Goal: Transaction & Acquisition: Purchase product/service

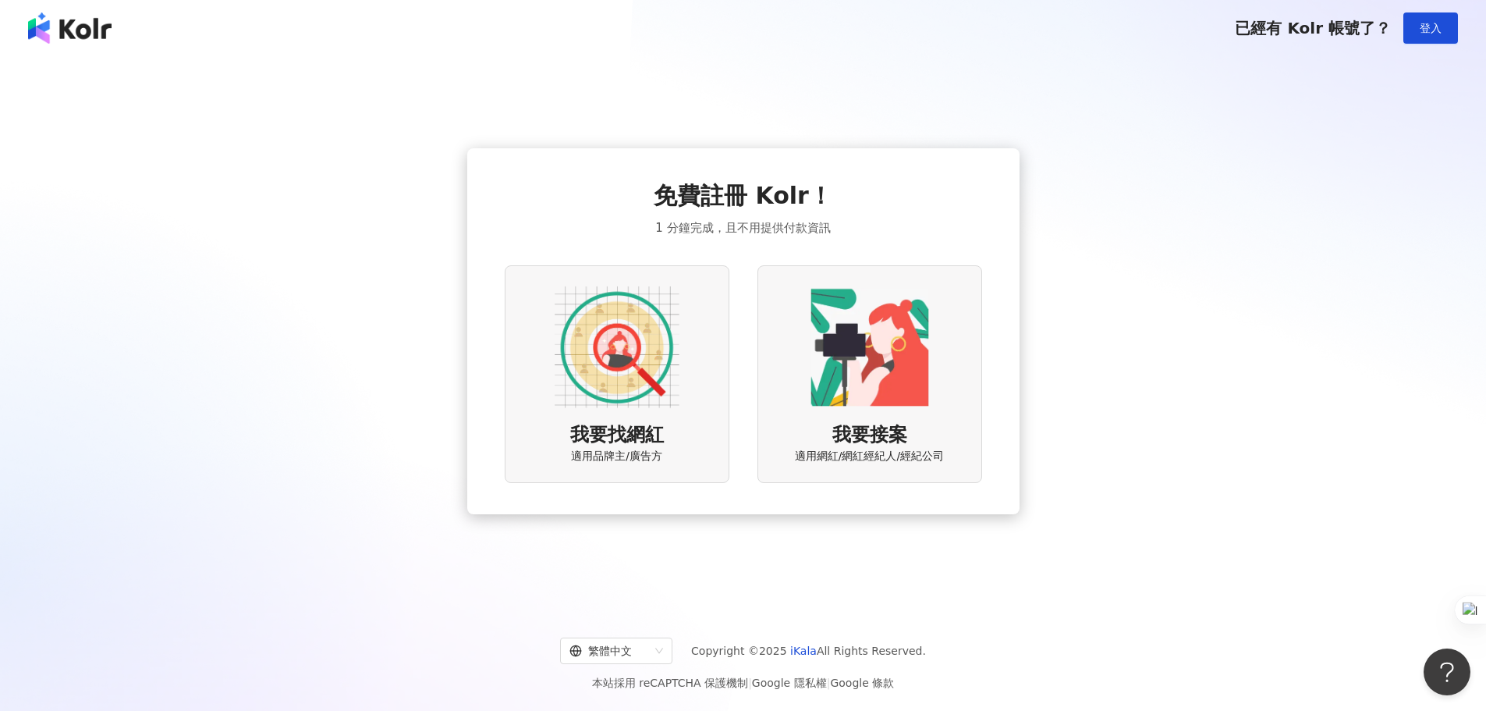
click at [683, 358] on div "我要找網紅 適用品牌主/廣告方" at bounding box center [617, 374] width 225 height 218
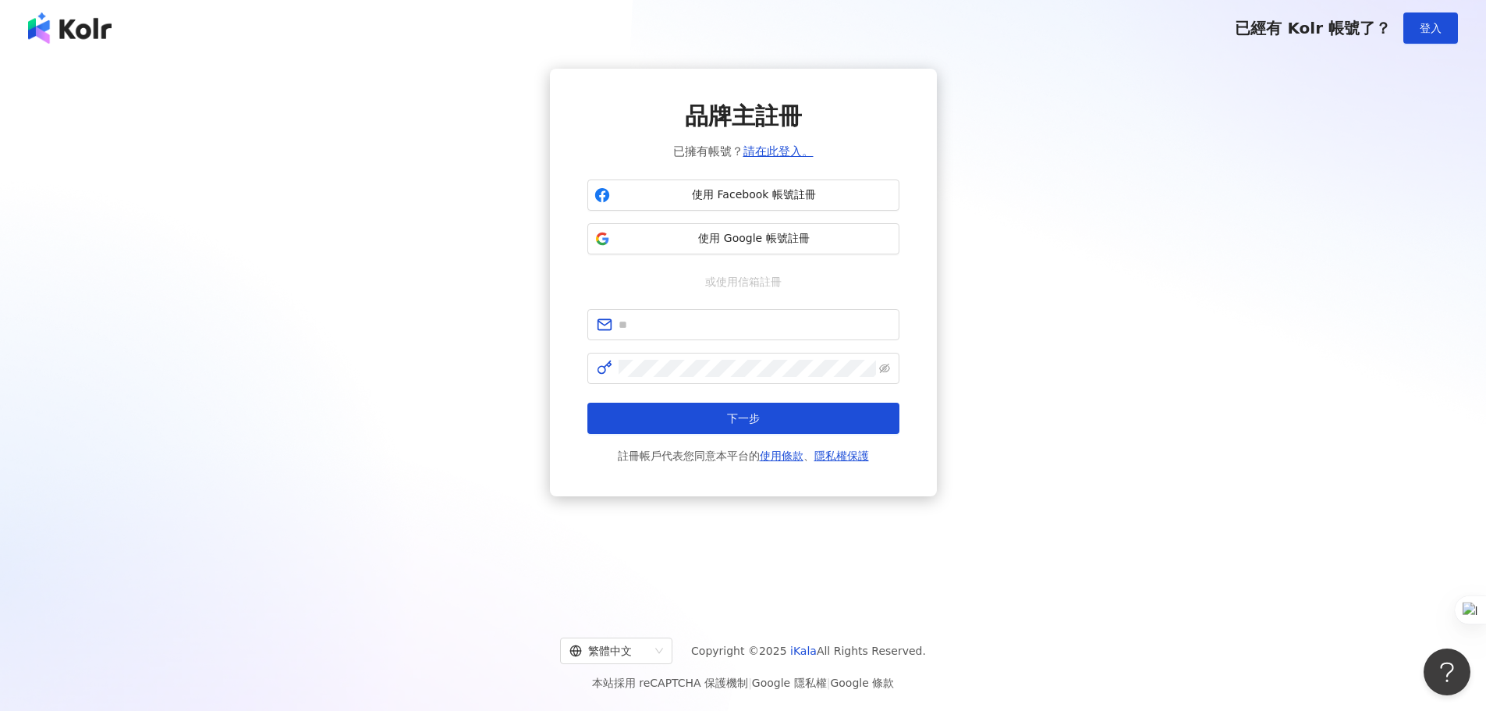
click at [1246, 197] on div "品牌主註冊 已擁有帳號？ 請在此登入。 使用 Facebook 帳號註冊 使用 Google 帳號註冊 或使用信箱註冊 下一步 註冊帳戶代表您同意本平台的 使…" at bounding box center [743, 283] width 1449 height 428
click at [750, 240] on span "使用 Google 帳號註冊" at bounding box center [754, 239] width 276 height 16
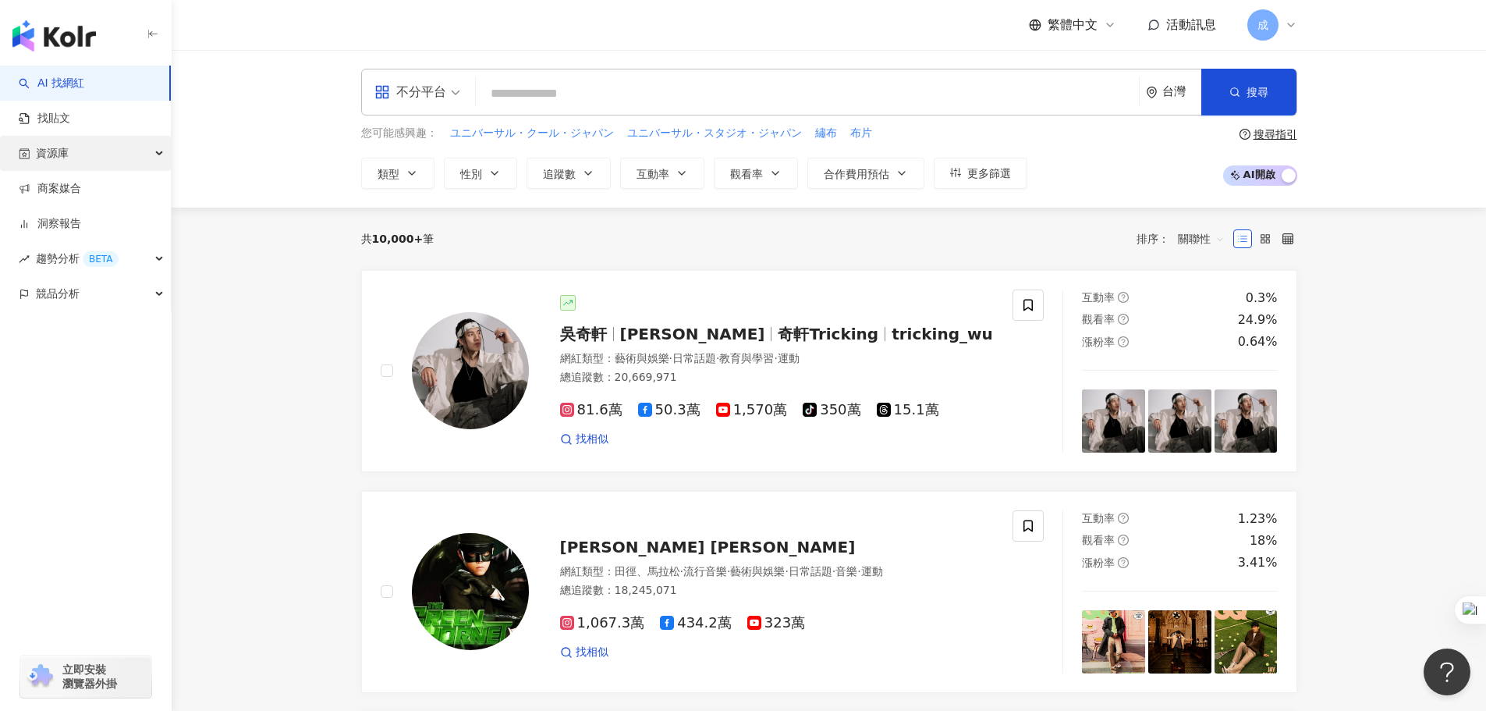
click at [91, 156] on div "資源庫" at bounding box center [85, 153] width 171 height 35
drag, startPoint x: 80, startPoint y: 226, endPoint x: 177, endPoint y: 222, distance: 96.9
click at [80, 225] on link "網紅收藏" at bounding box center [59, 224] width 44 height 16
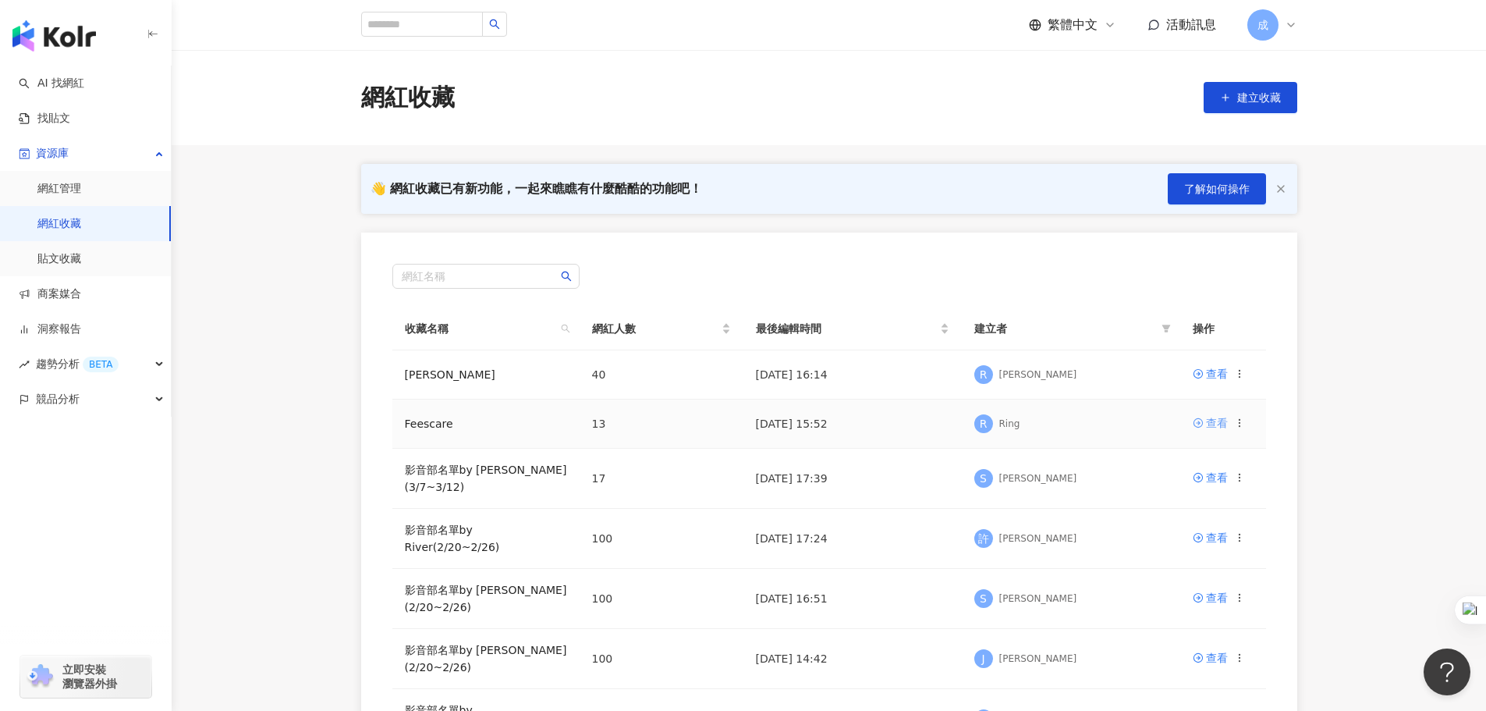
click at [1217, 422] on div "查看" at bounding box center [1217, 422] width 22 height 17
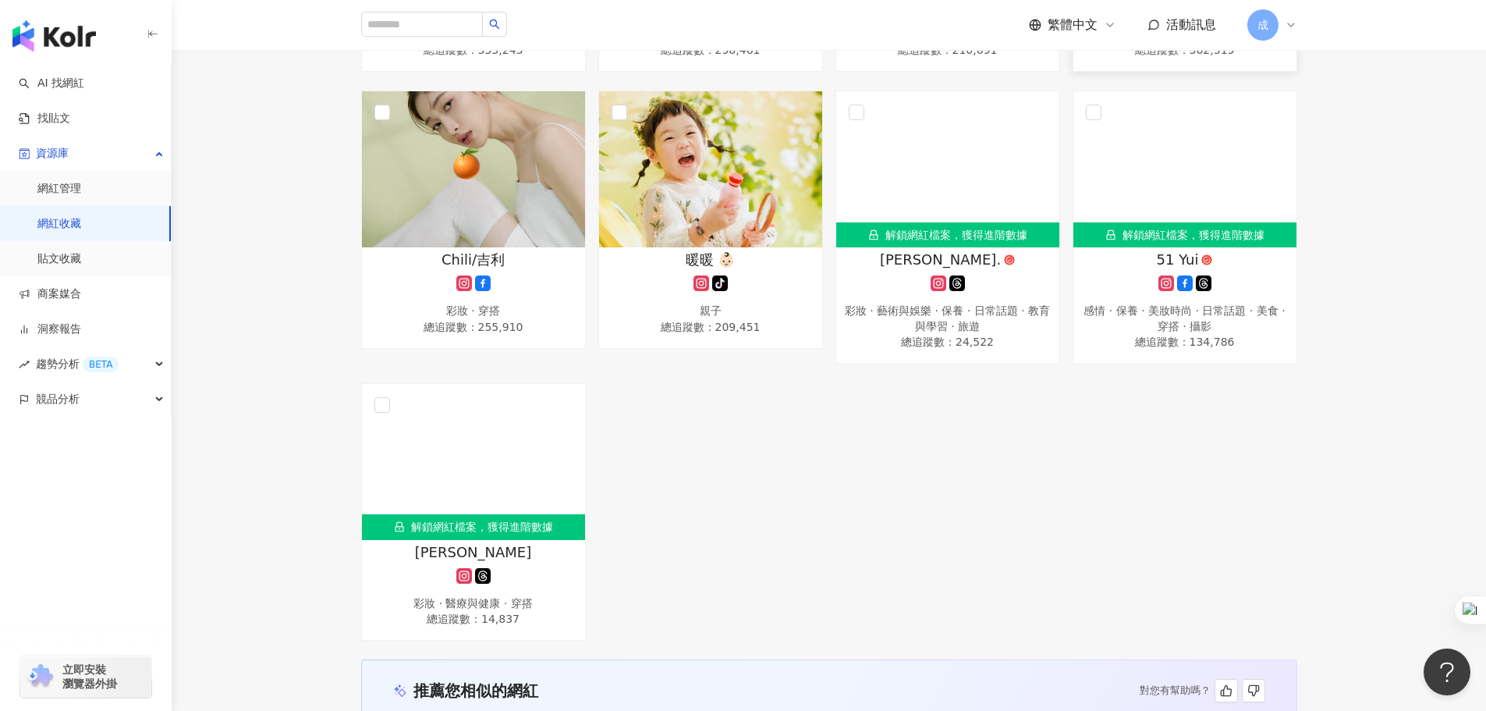
scroll to position [780, 0]
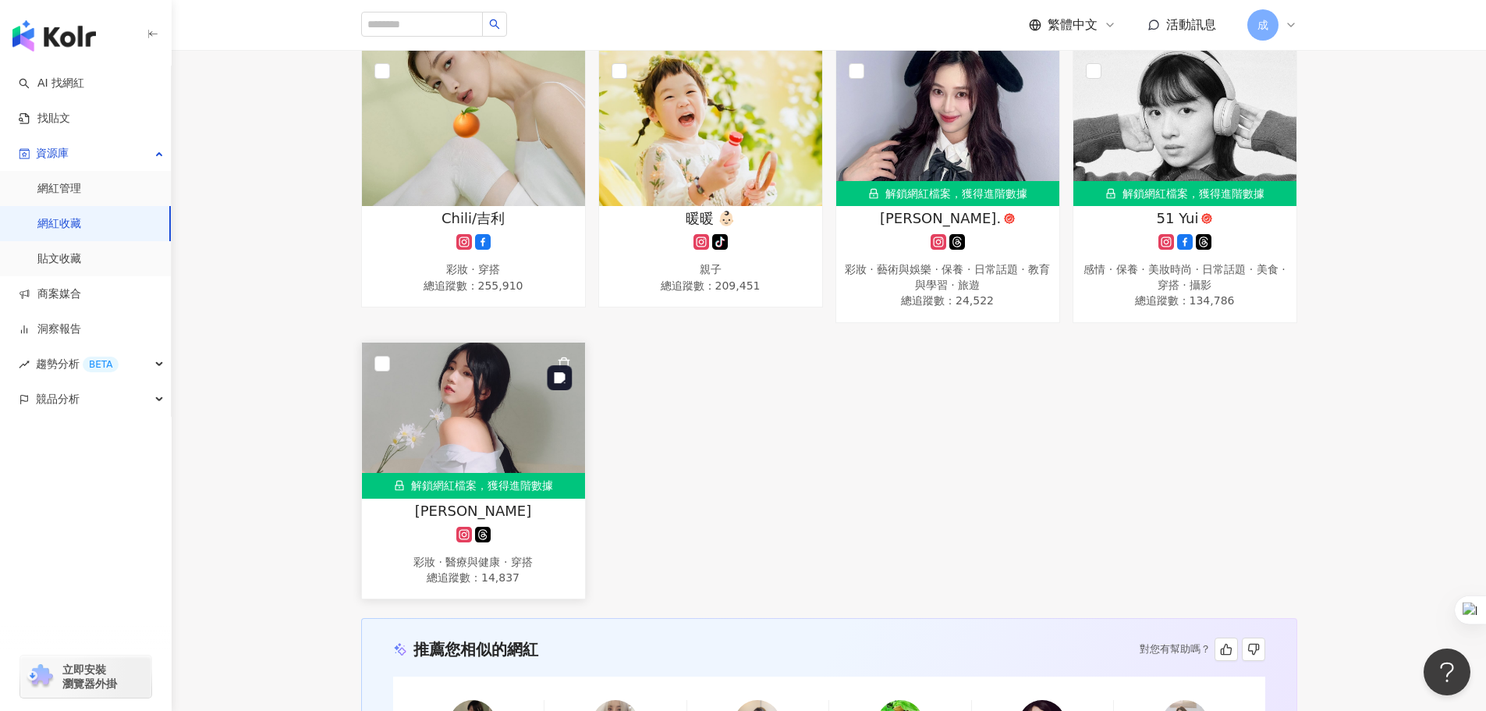
click at [449, 414] on img at bounding box center [473, 421] width 223 height 156
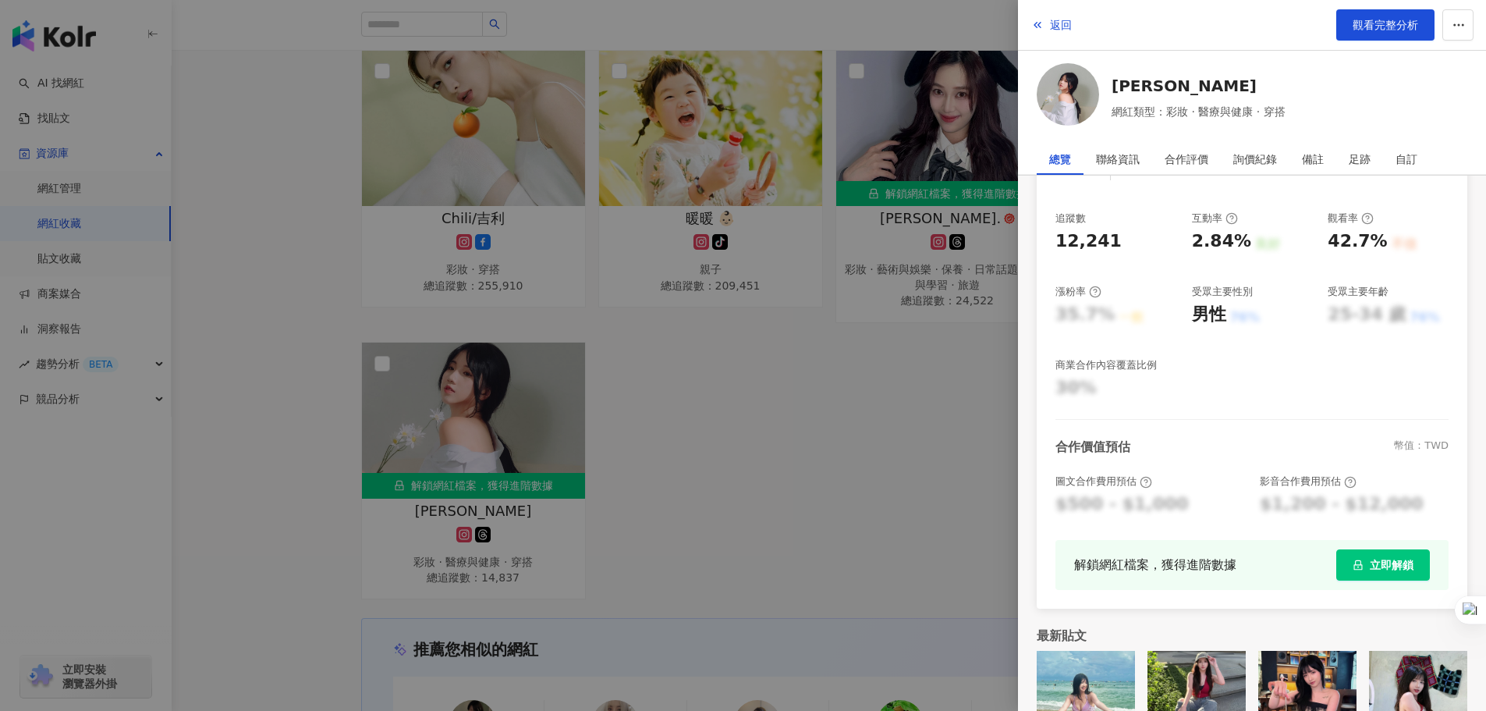
scroll to position [258, 0]
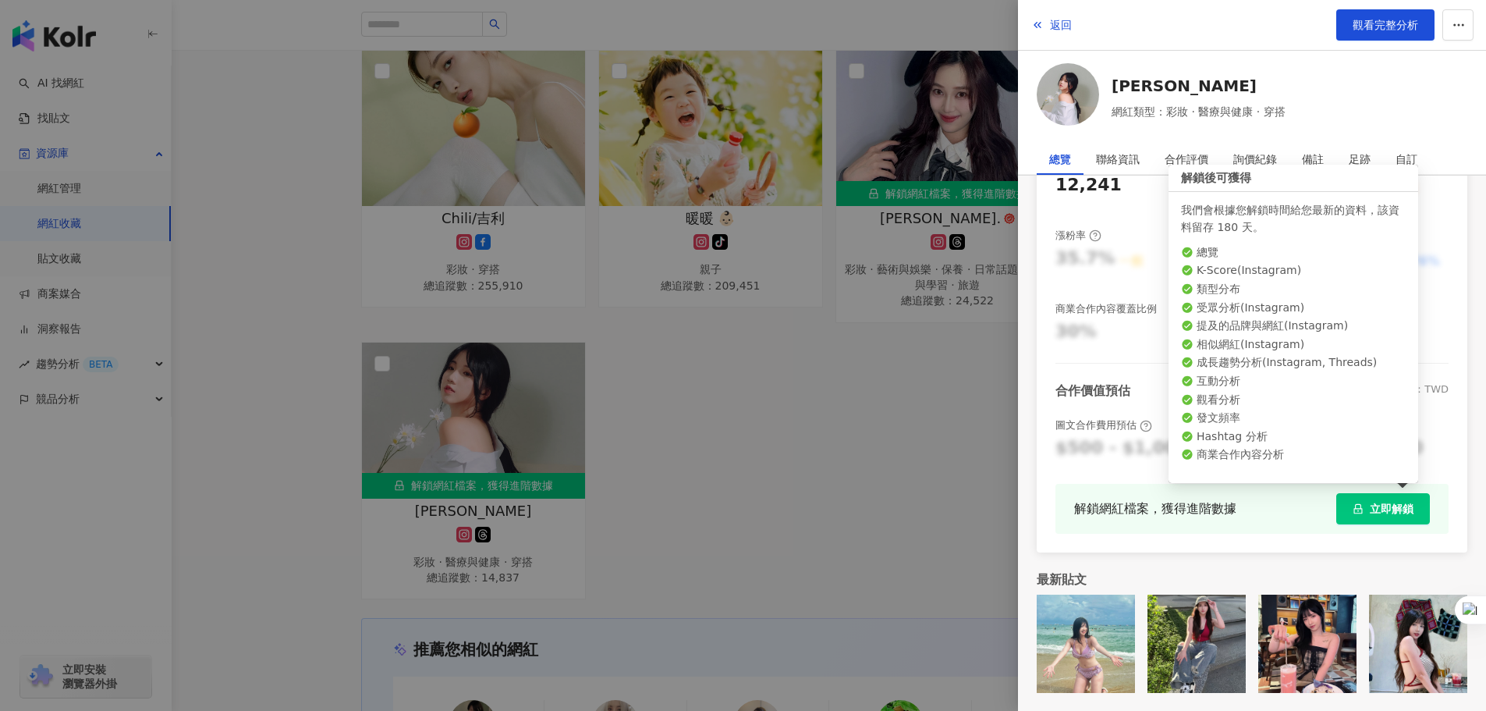
click at [1382, 506] on span "立即解鎖" at bounding box center [1392, 508] width 44 height 12
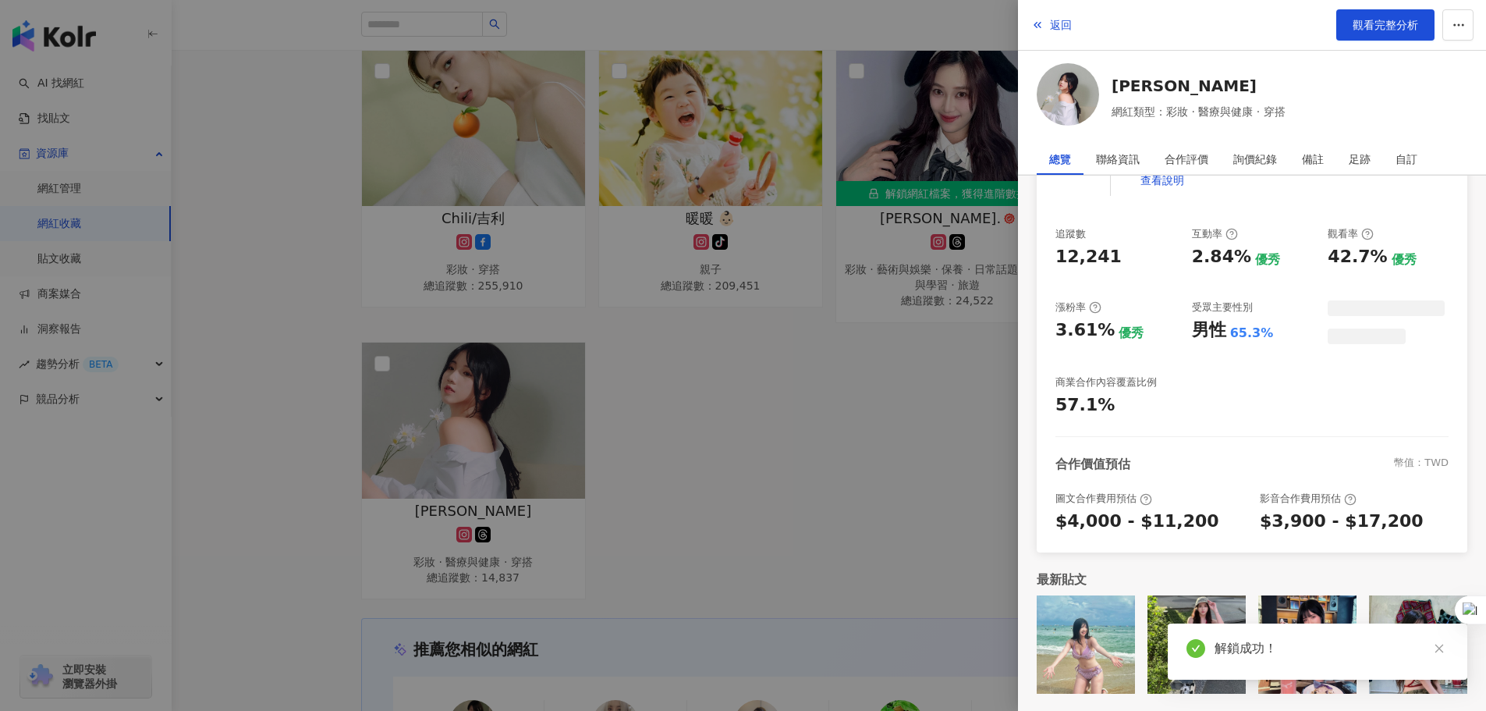
scroll to position [199, 0]
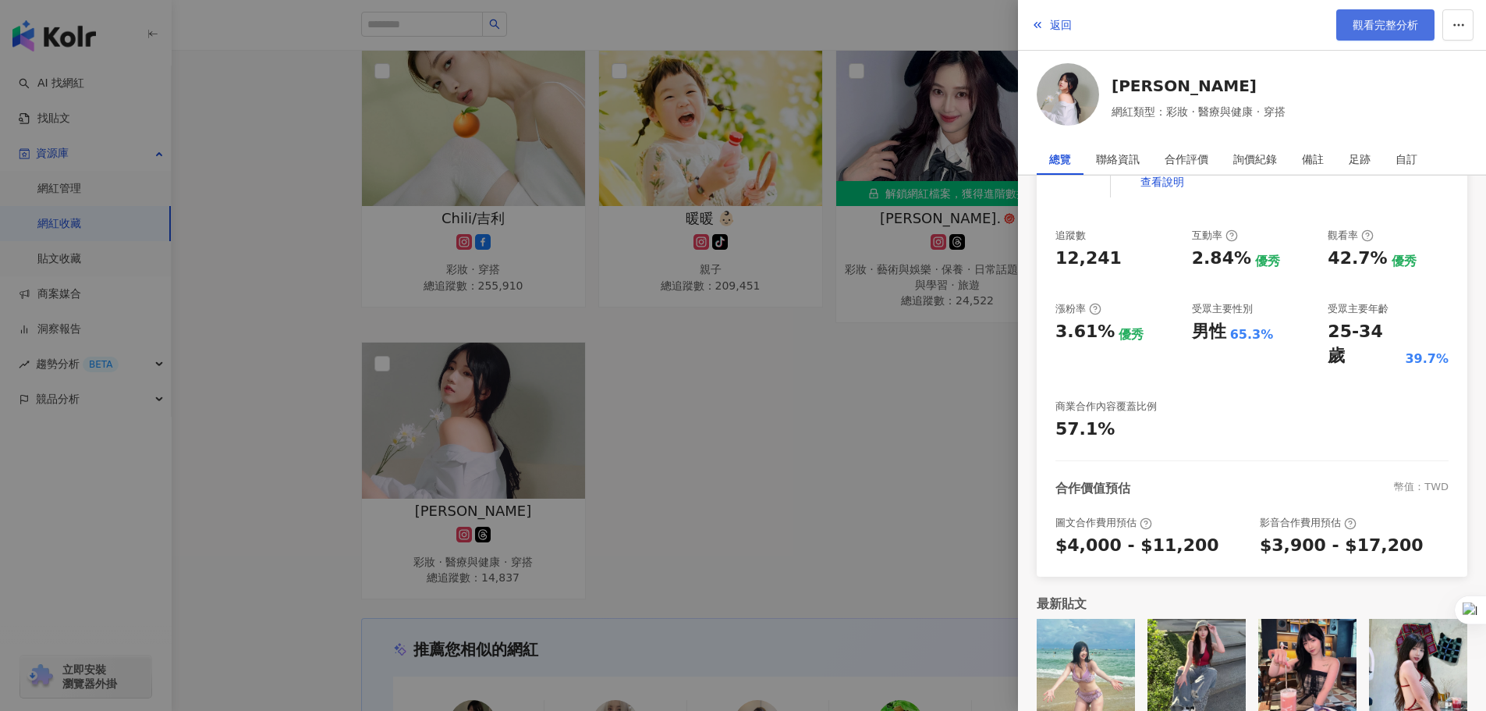
click at [1368, 21] on span "觀看完整分析" at bounding box center [1386, 25] width 66 height 12
drag, startPoint x: 1045, startPoint y: 25, endPoint x: 1013, endPoint y: 156, distance: 134.9
click at [1046, 25] on button "返回" at bounding box center [1052, 24] width 42 height 31
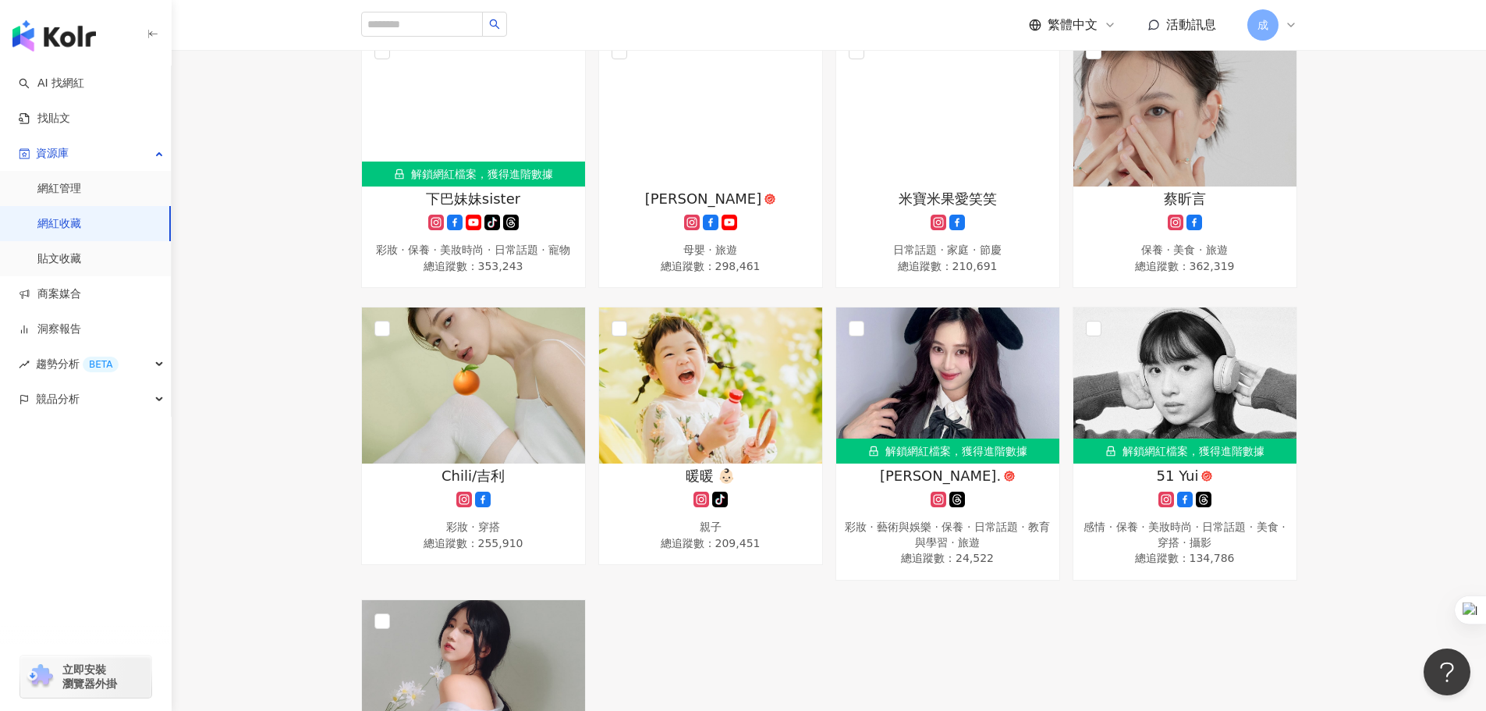
scroll to position [546, 0]
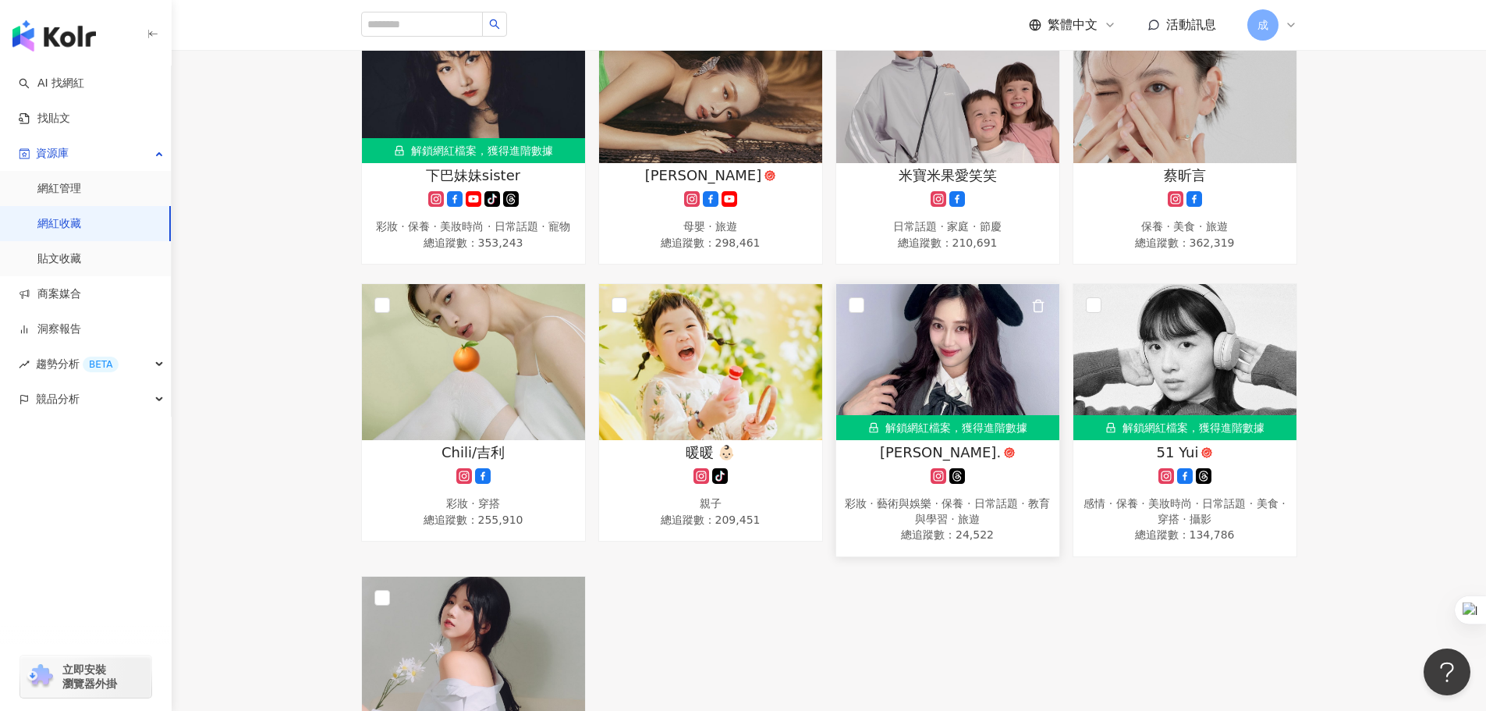
click at [936, 439] on div "解鎖網紅檔案，獲得進階數據" at bounding box center [947, 427] width 223 height 25
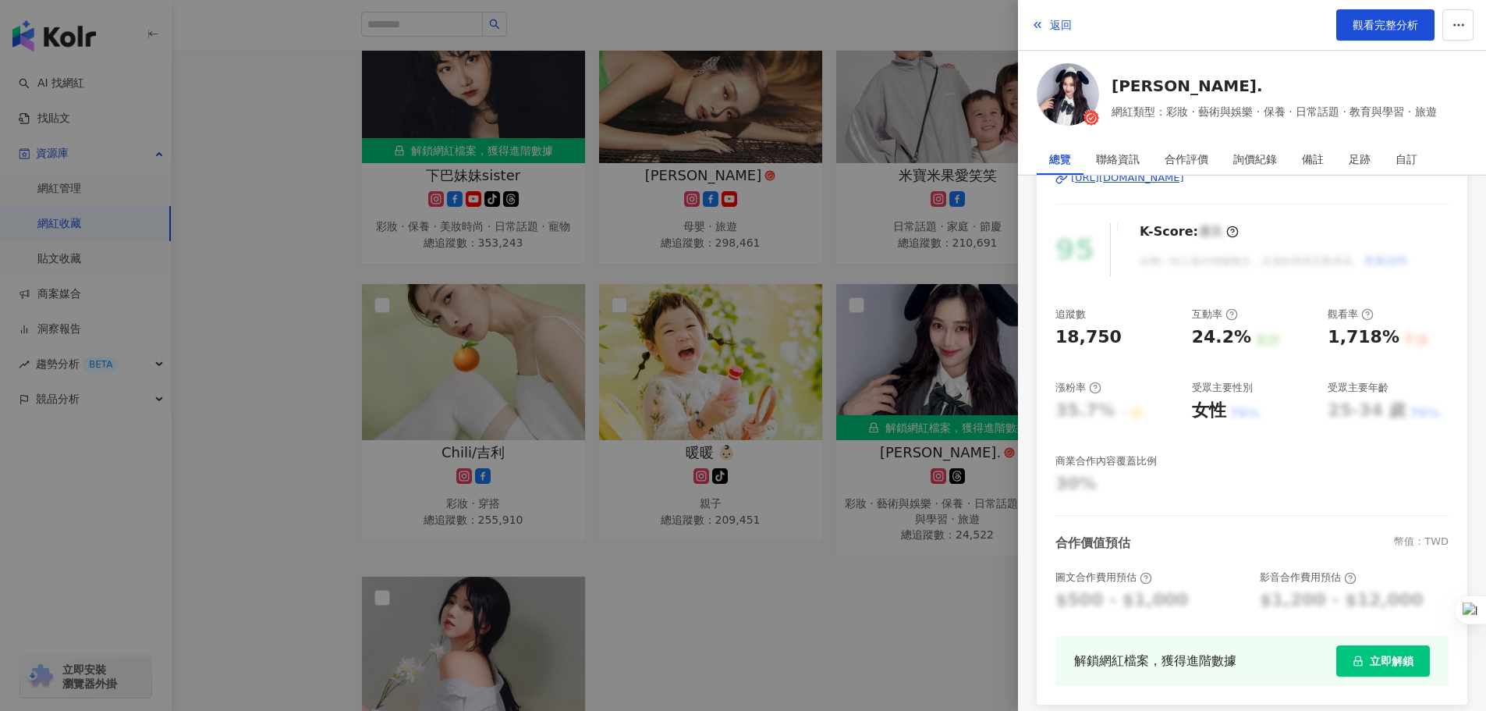
scroll to position [258, 0]
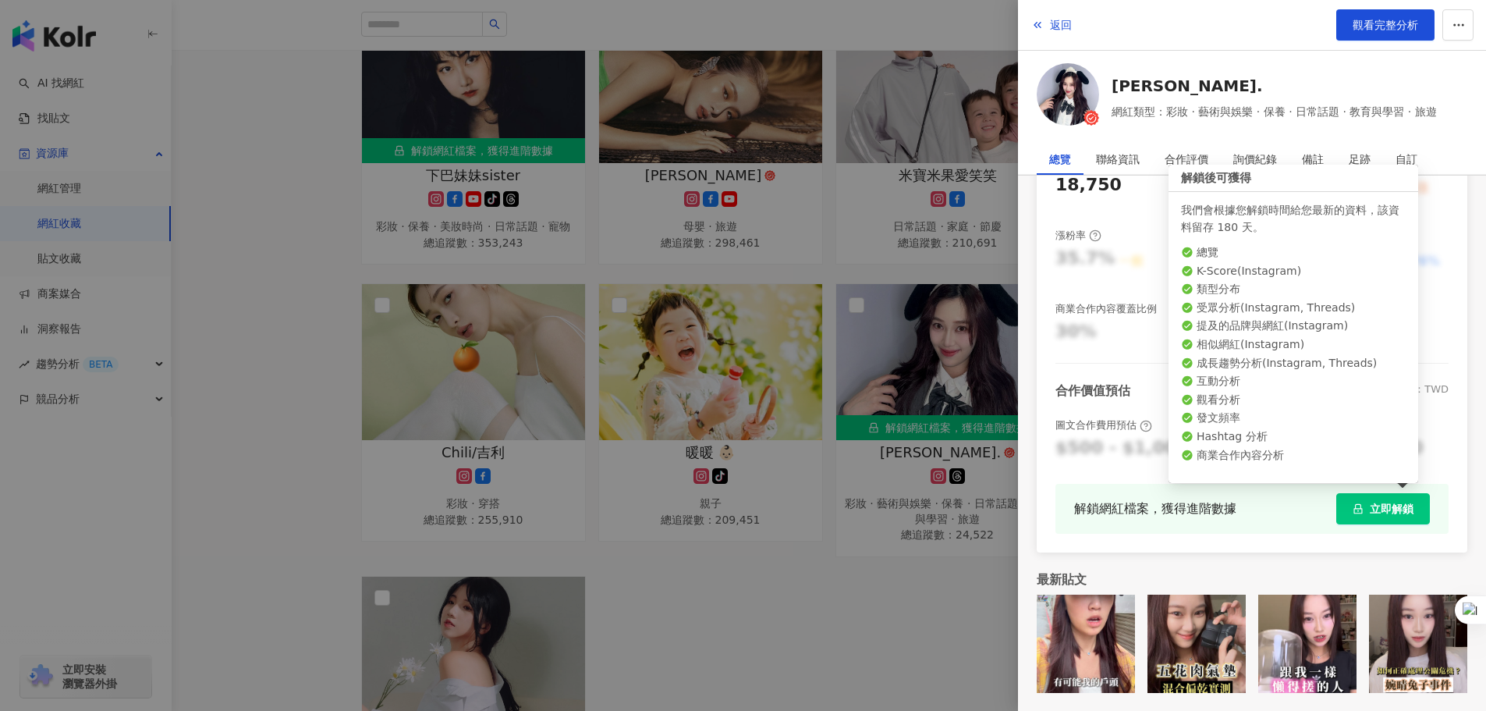
click at [1371, 506] on span "立即解鎖" at bounding box center [1392, 508] width 44 height 12
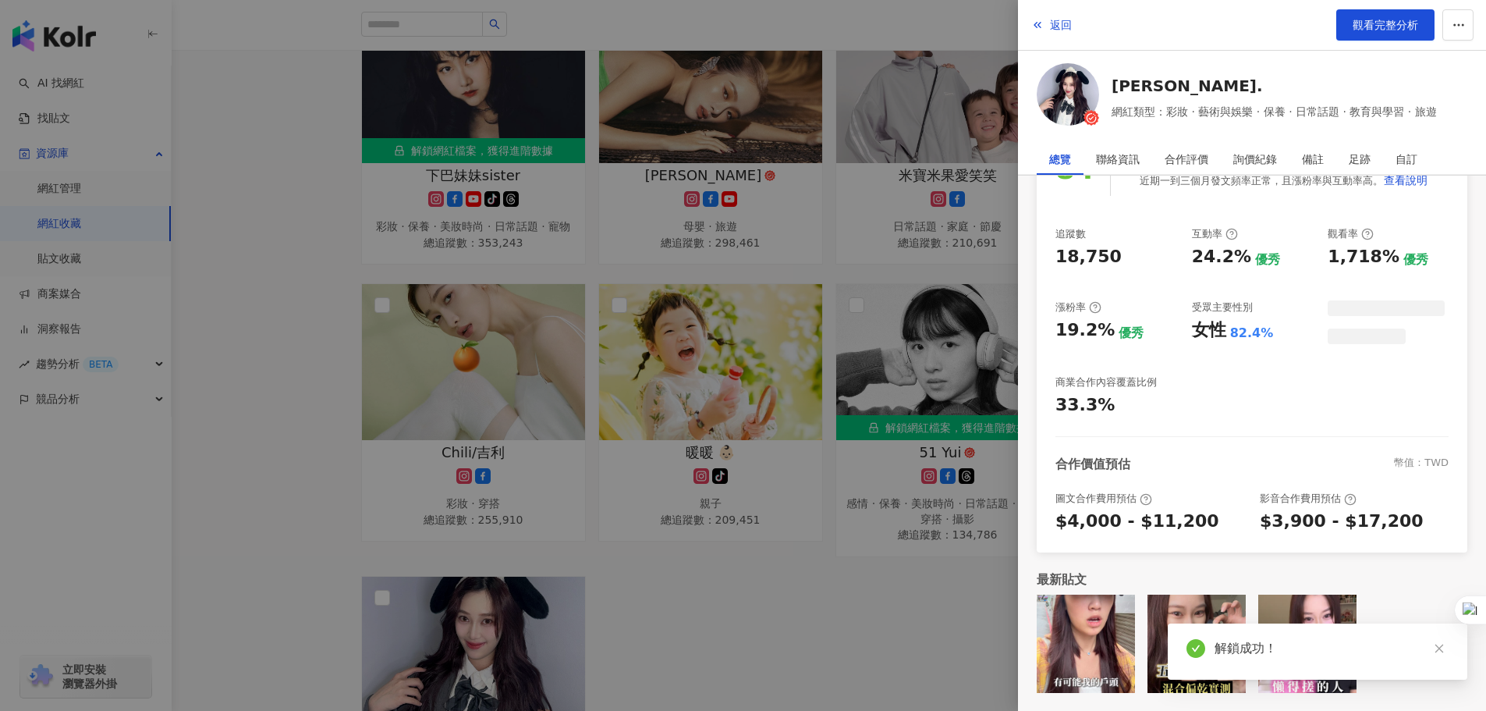
scroll to position [185, 0]
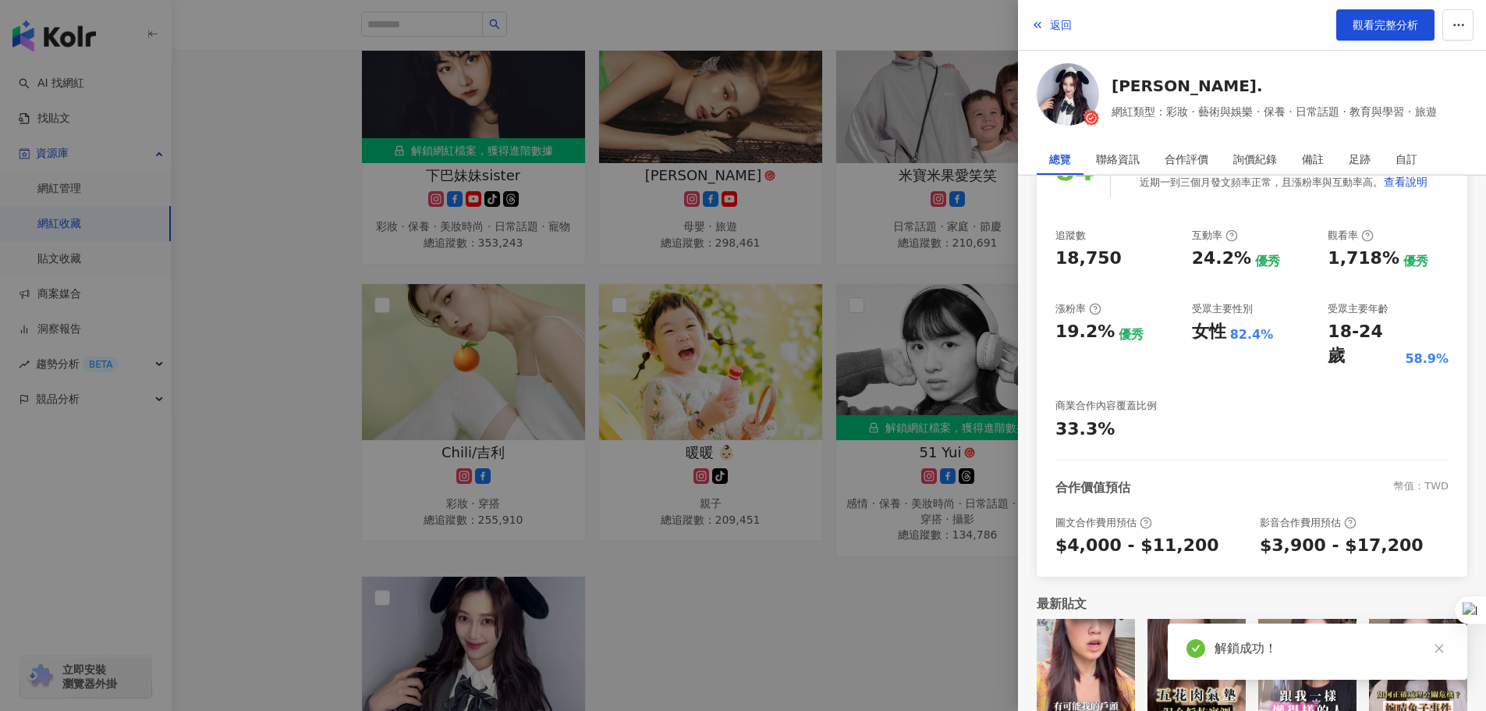
click at [917, 637] on div at bounding box center [743, 355] width 1486 height 711
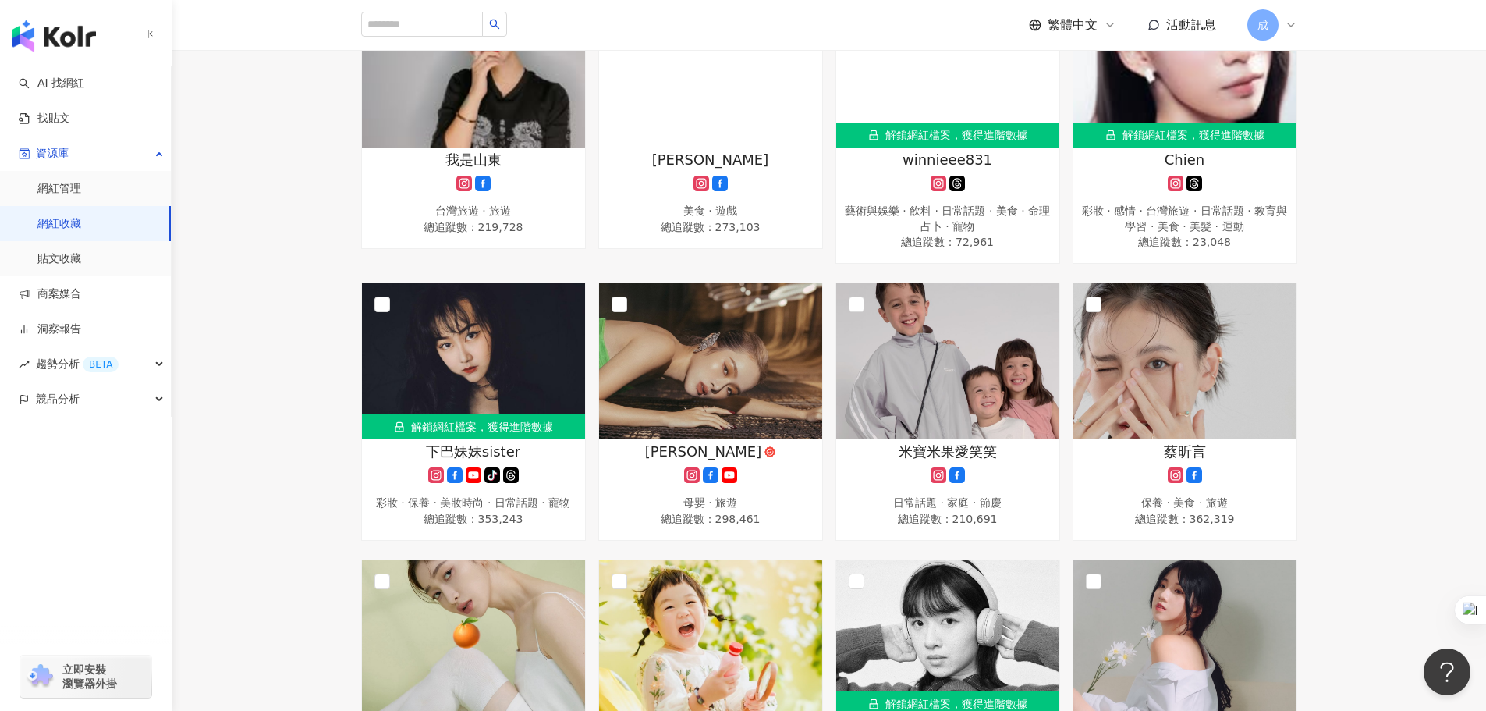
scroll to position [234, 0]
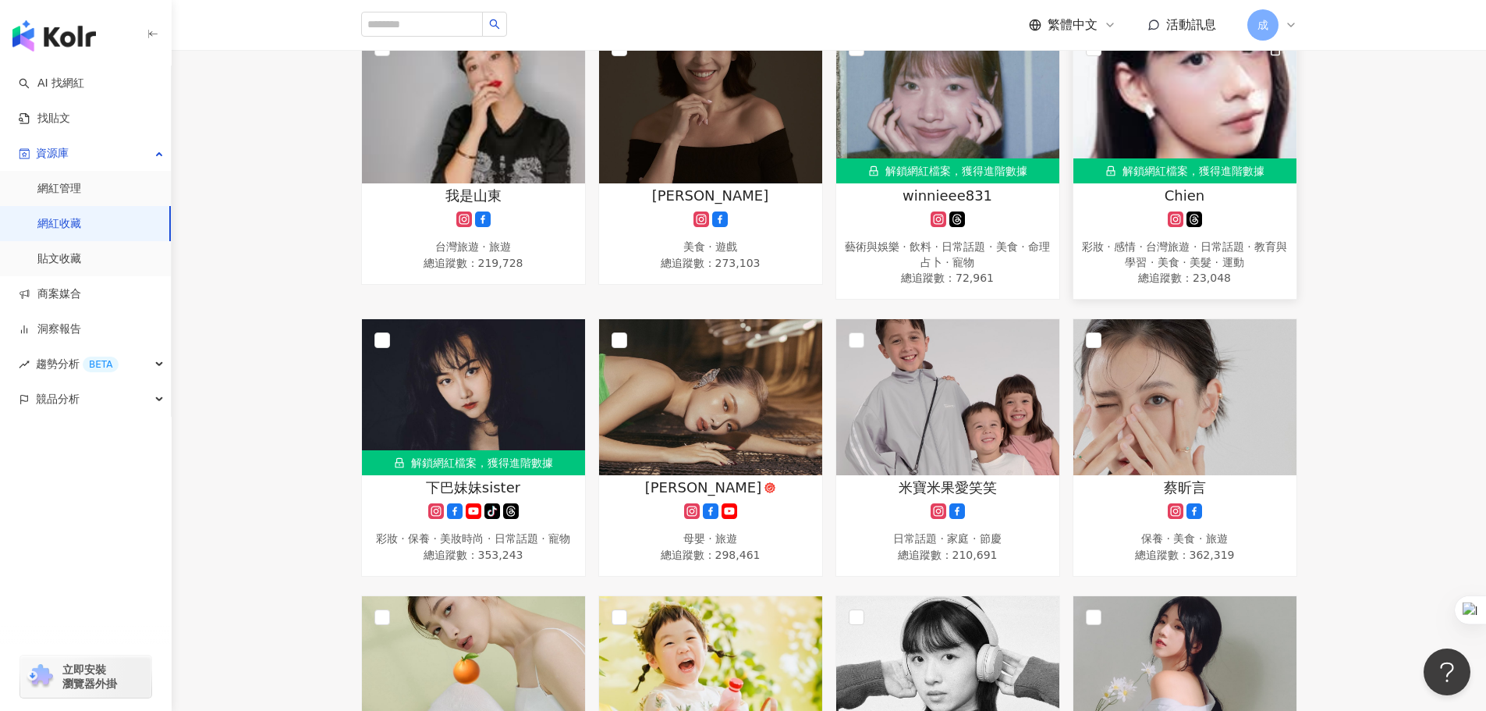
click at [1203, 130] on img at bounding box center [1185, 105] width 223 height 156
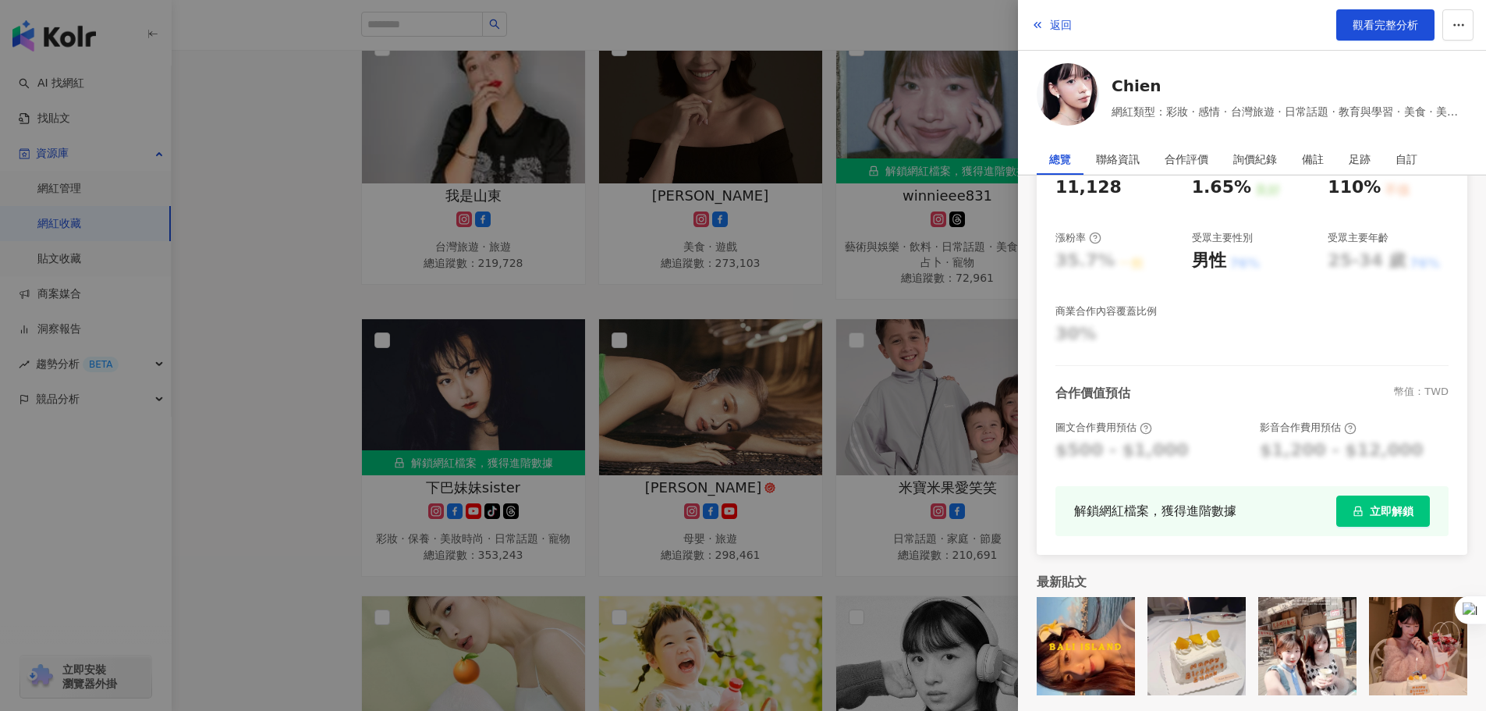
scroll to position [258, 0]
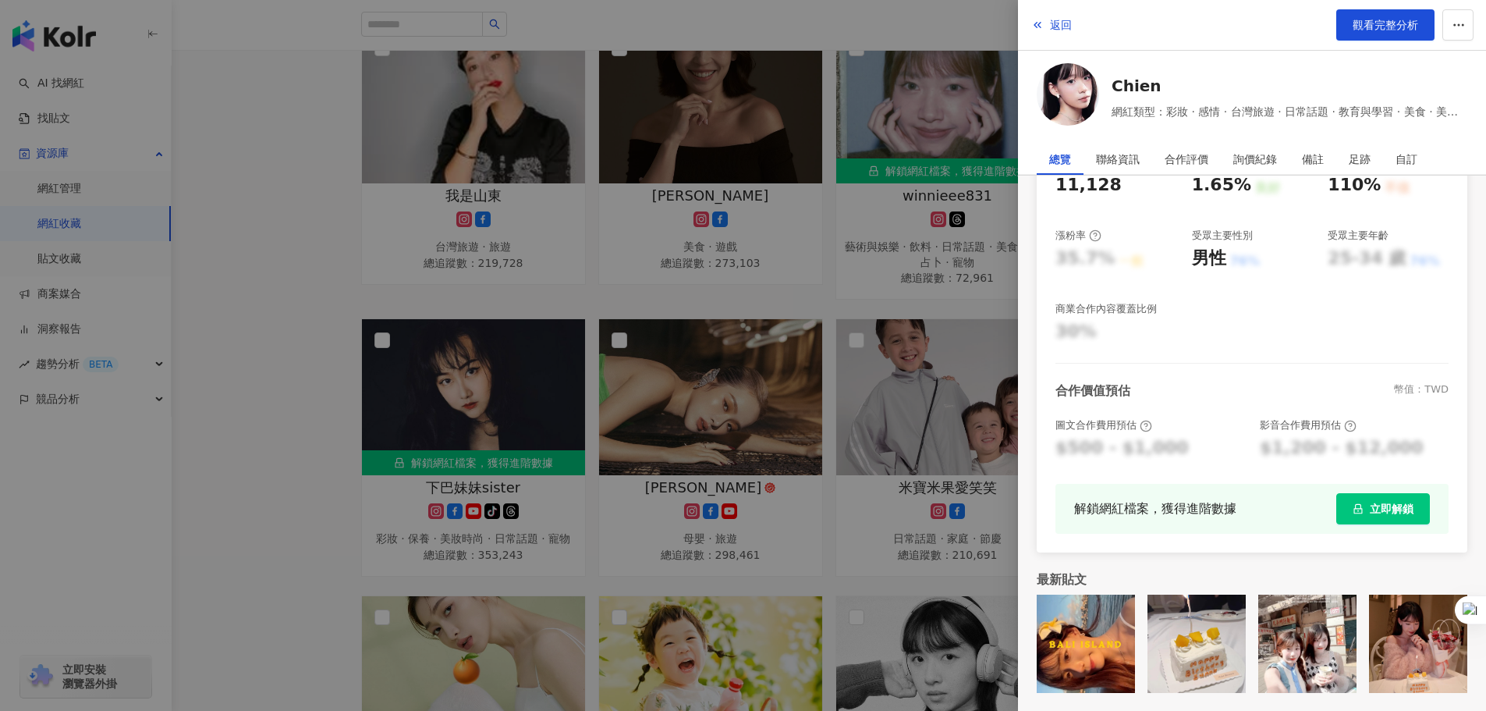
click at [1381, 506] on span "立即解鎖" at bounding box center [1392, 508] width 44 height 12
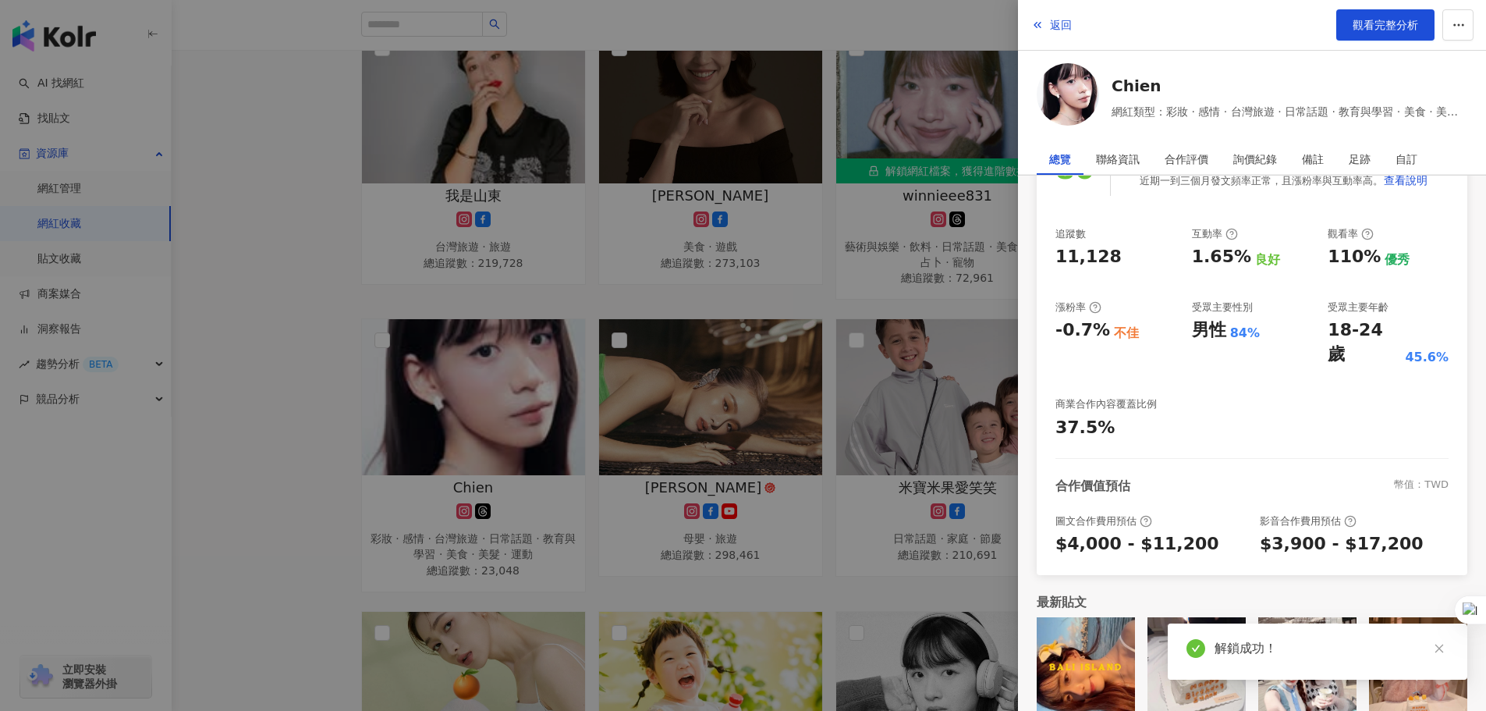
scroll to position [185, 0]
click at [312, 307] on div at bounding box center [743, 355] width 1486 height 711
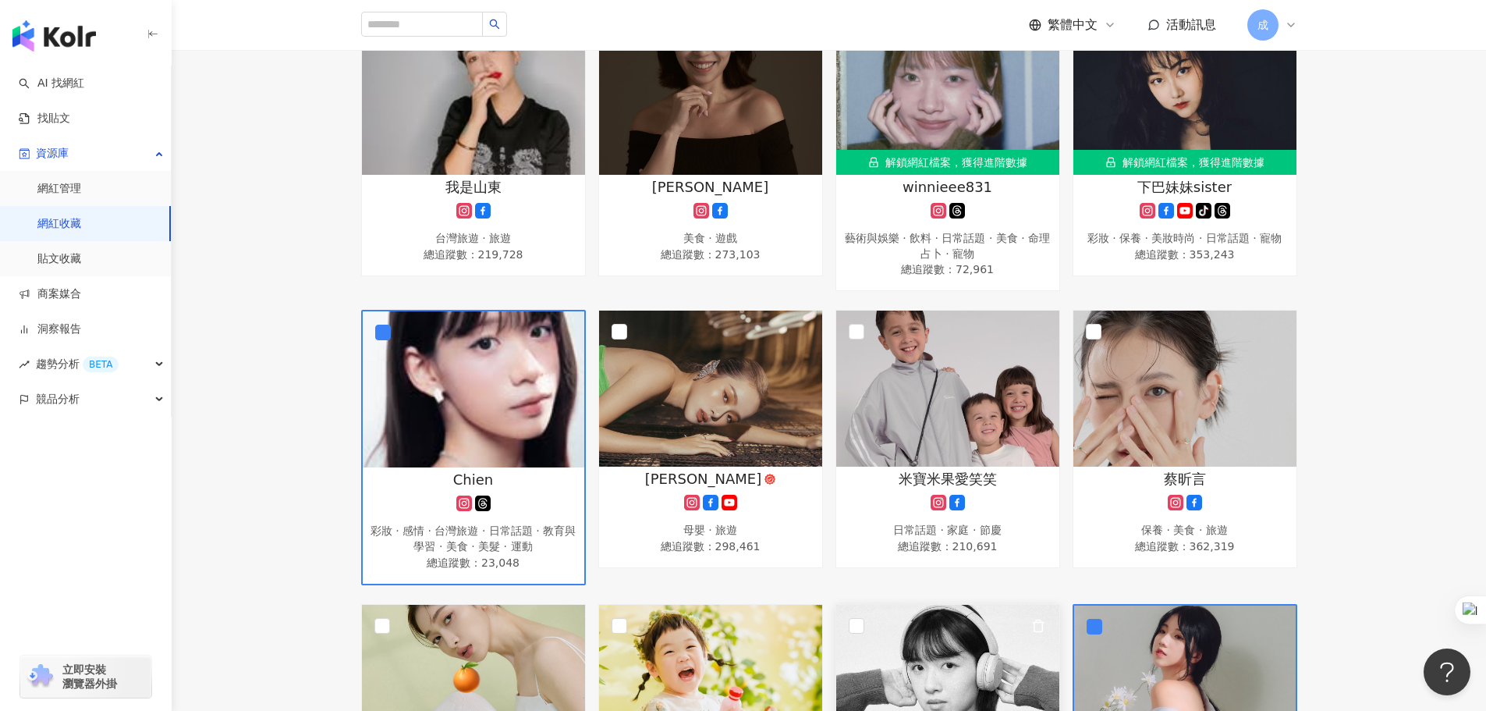
scroll to position [312, 0]
click at [1189, 92] on img at bounding box center [1185, 98] width 223 height 156
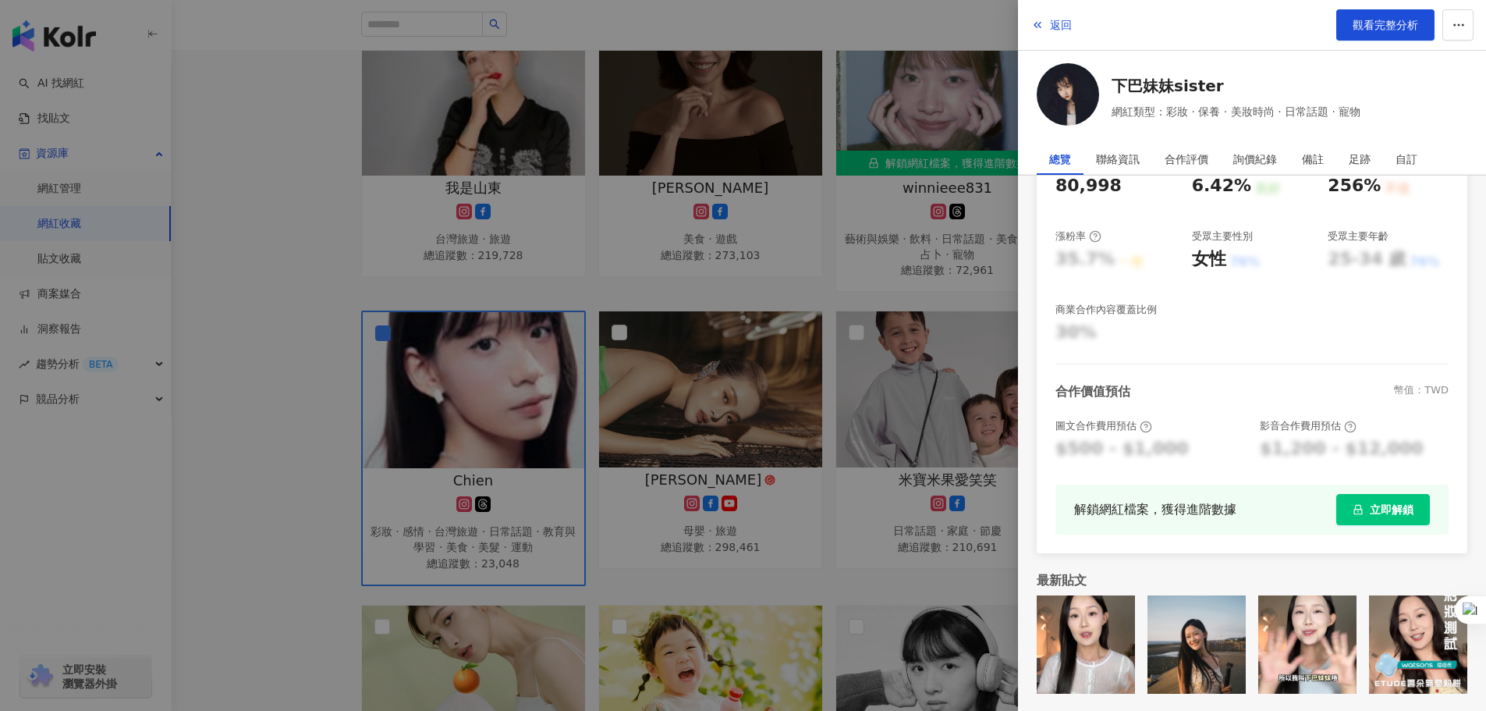
scroll to position [258, 0]
drag, startPoint x: 1380, startPoint y: 501, endPoint x: 1371, endPoint y: 491, distance: 13.8
click at [1380, 502] on span "立即解鎖" at bounding box center [1392, 508] width 44 height 12
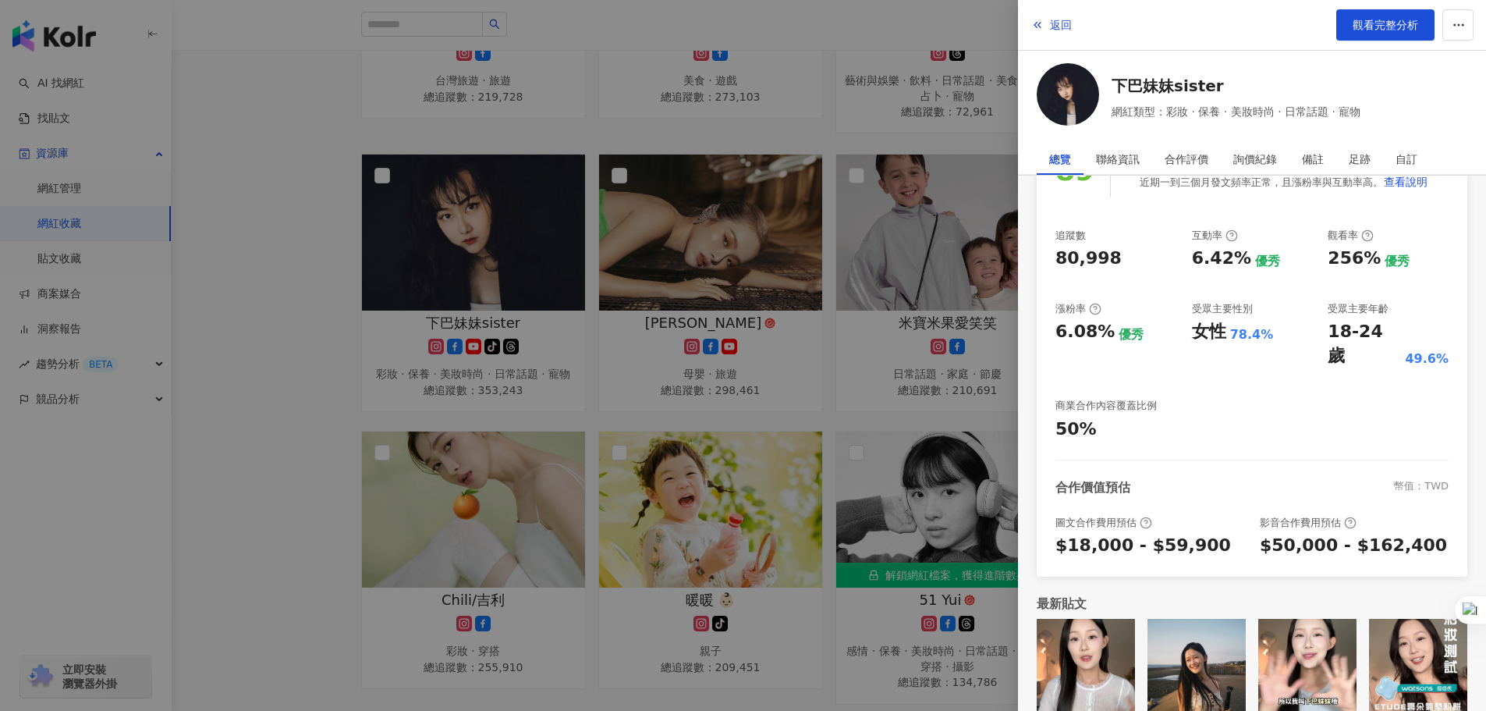
scroll to position [624, 0]
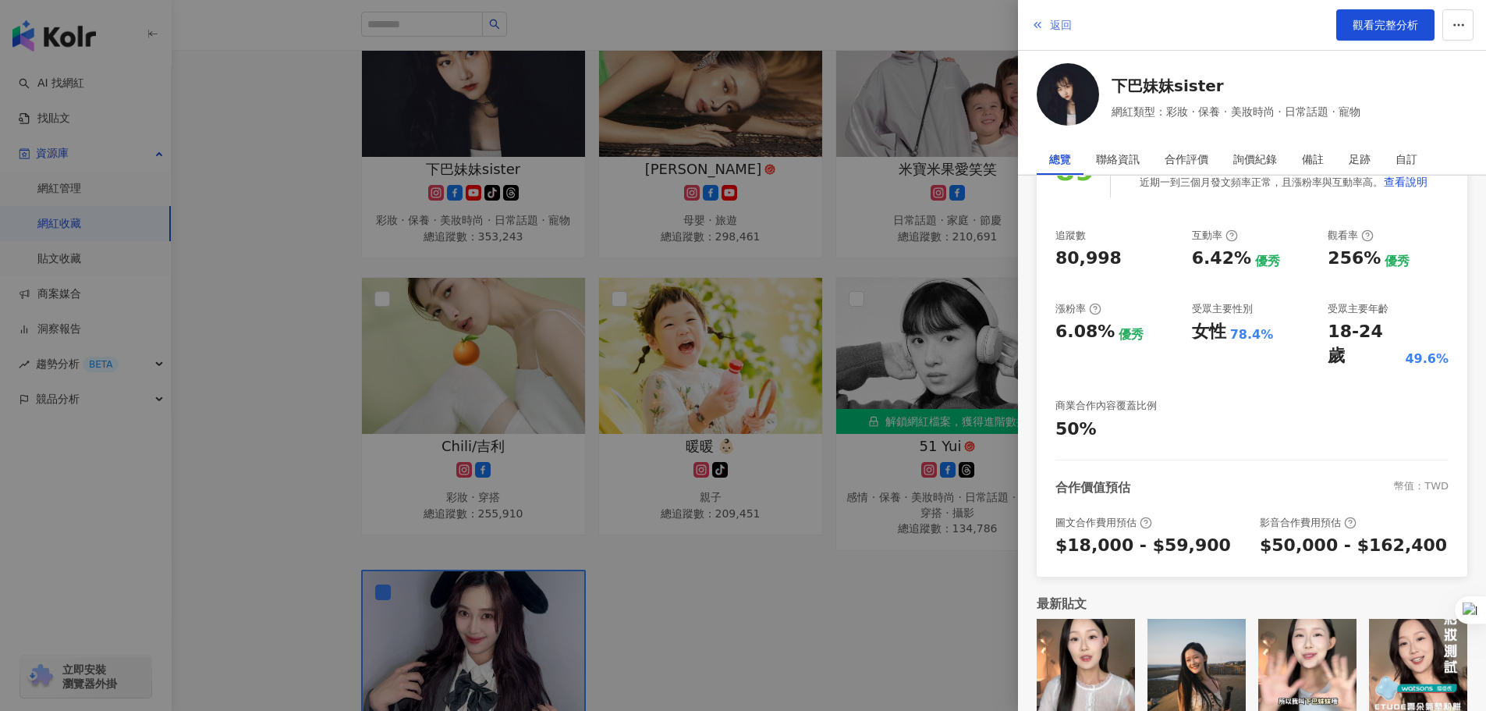
click at [1058, 26] on span "返回" at bounding box center [1061, 25] width 22 height 12
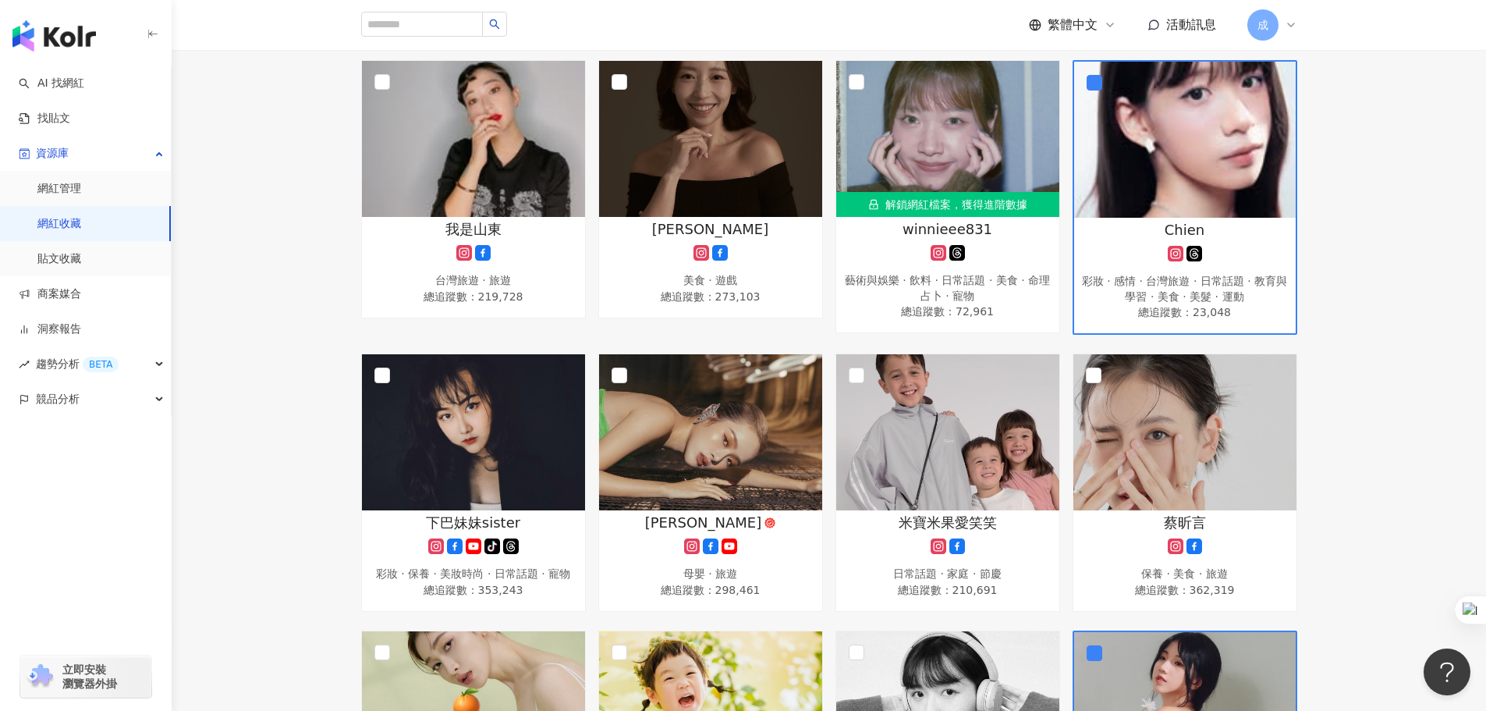
scroll to position [234, 0]
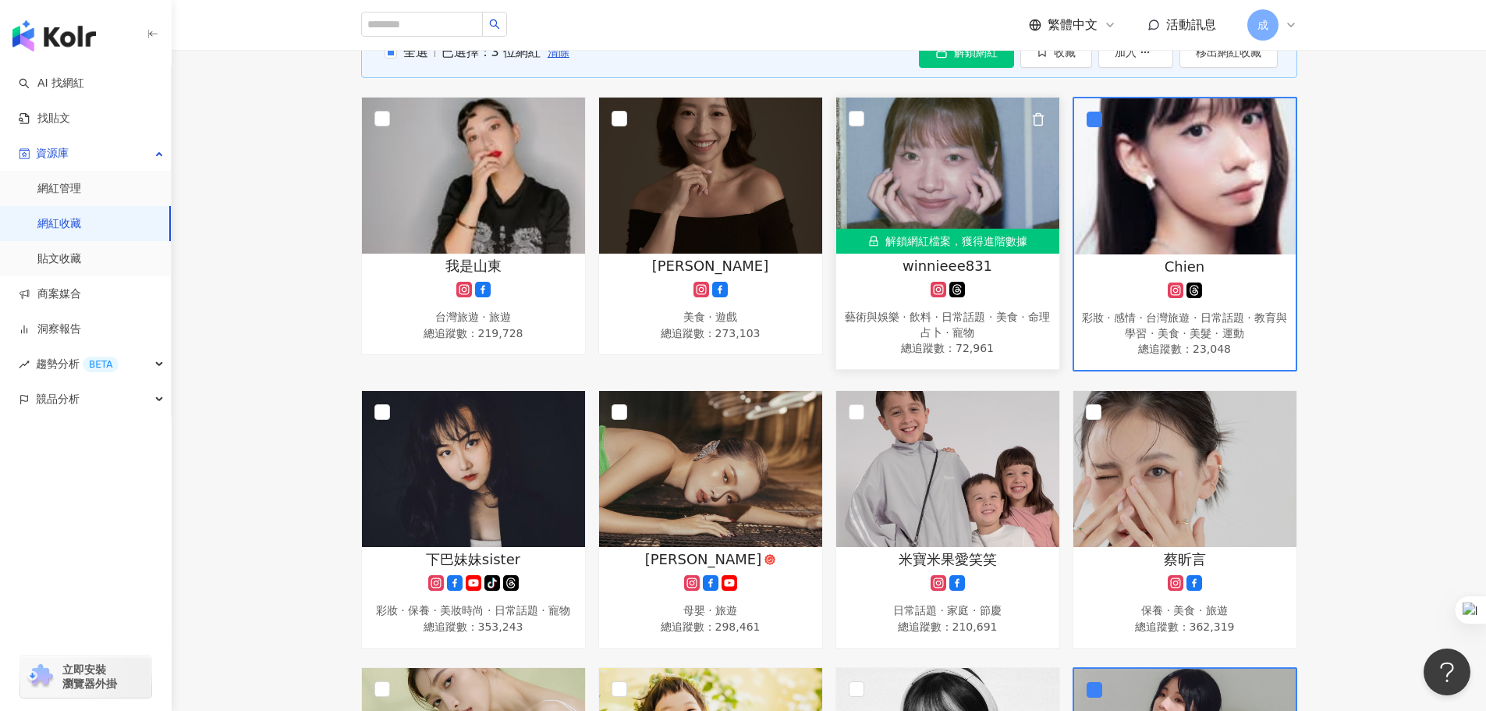
click at [940, 161] on img at bounding box center [947, 176] width 223 height 156
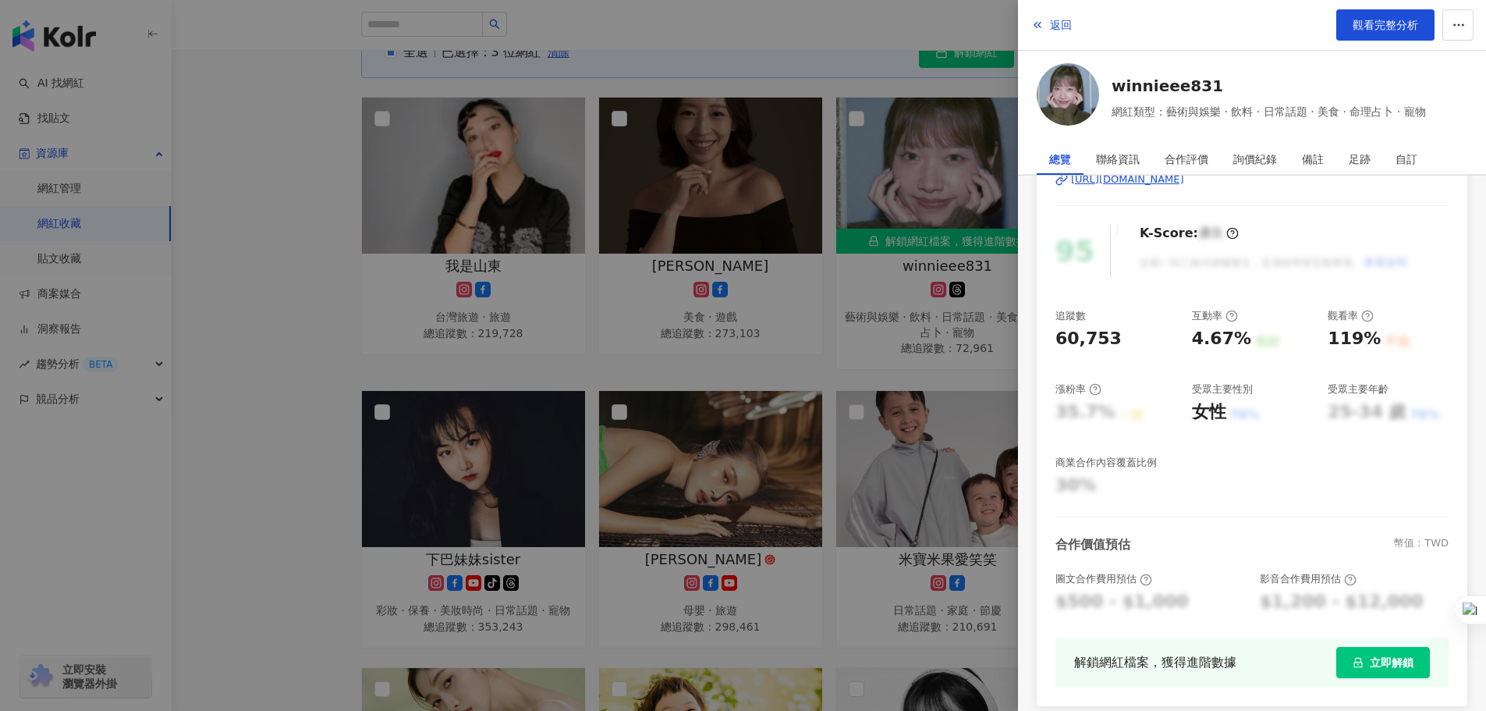
scroll to position [258, 0]
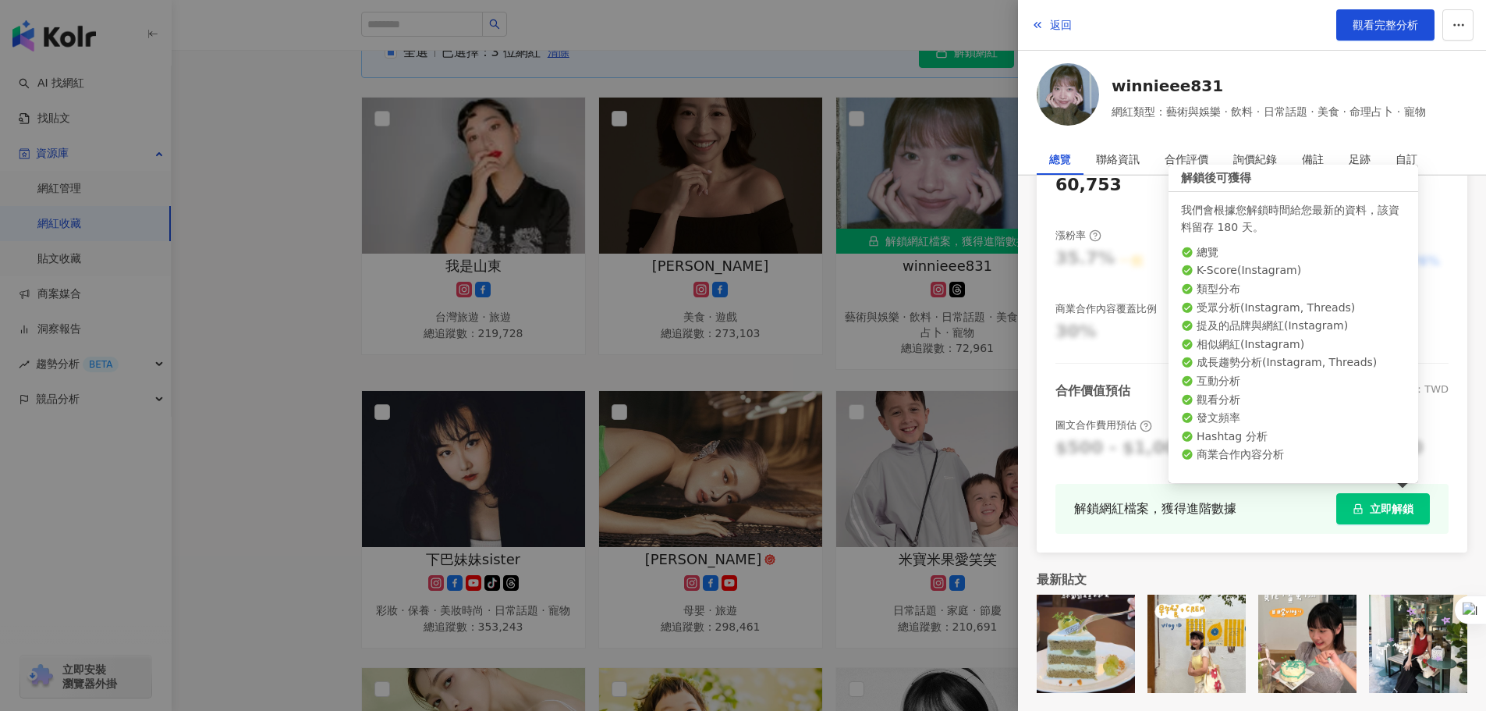
click at [1370, 513] on span "立即解鎖" at bounding box center [1392, 508] width 44 height 12
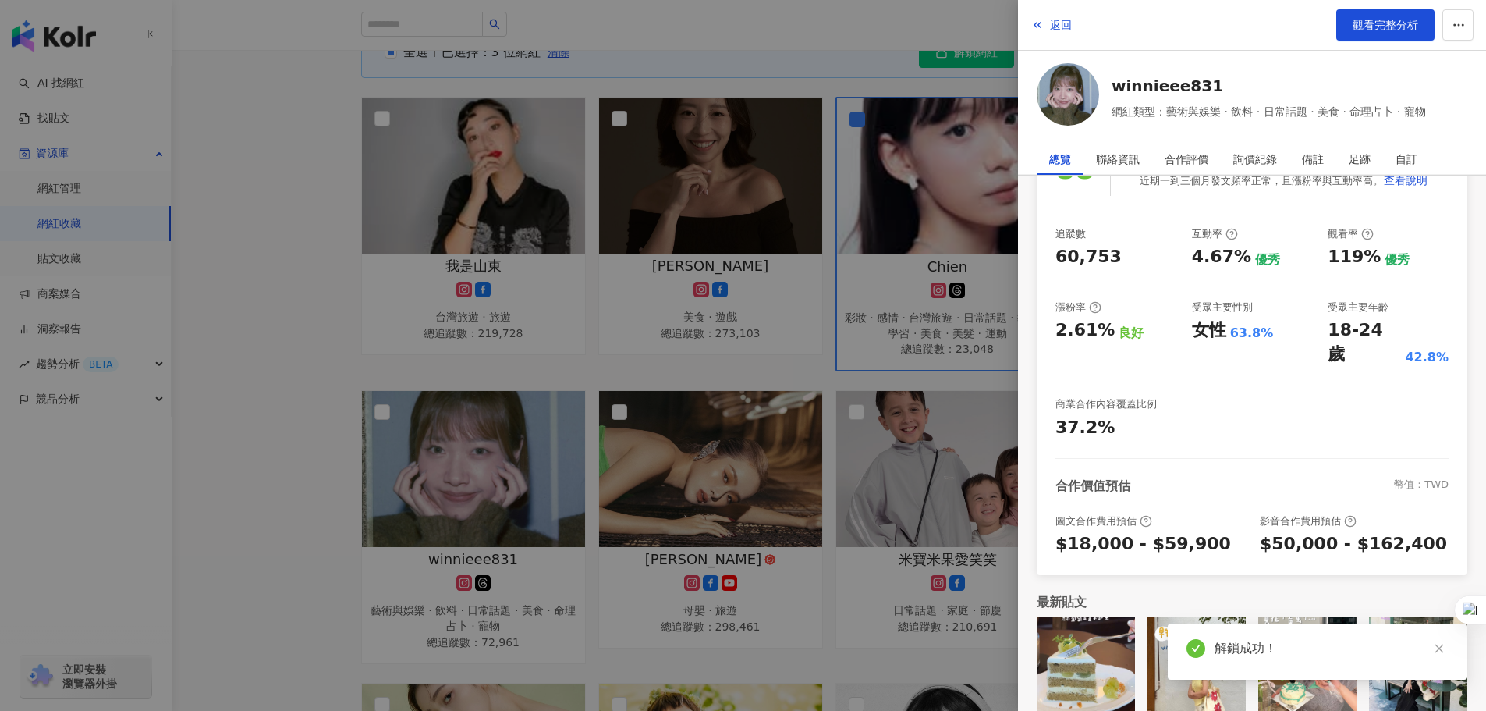
scroll to position [185, 0]
click at [1063, 26] on span "返回" at bounding box center [1061, 25] width 22 height 12
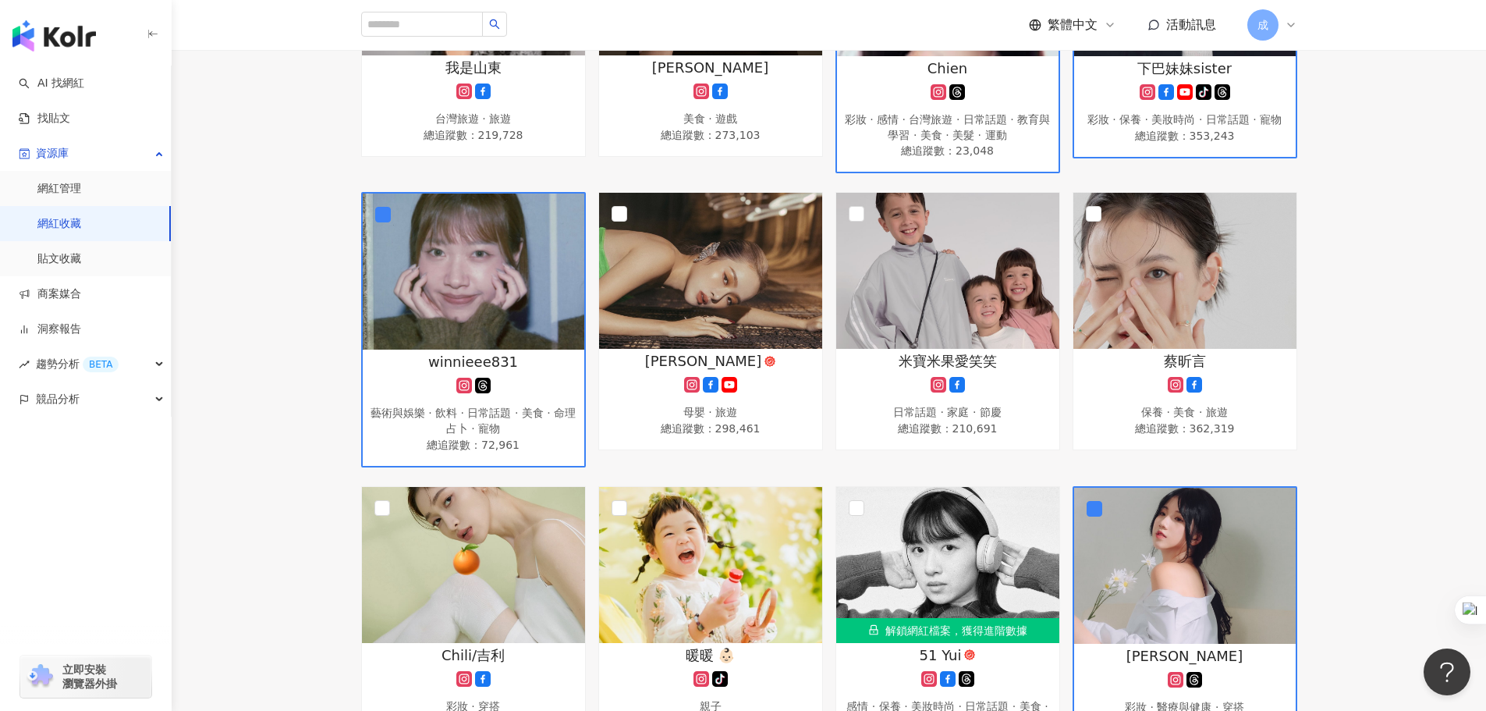
scroll to position [624, 0]
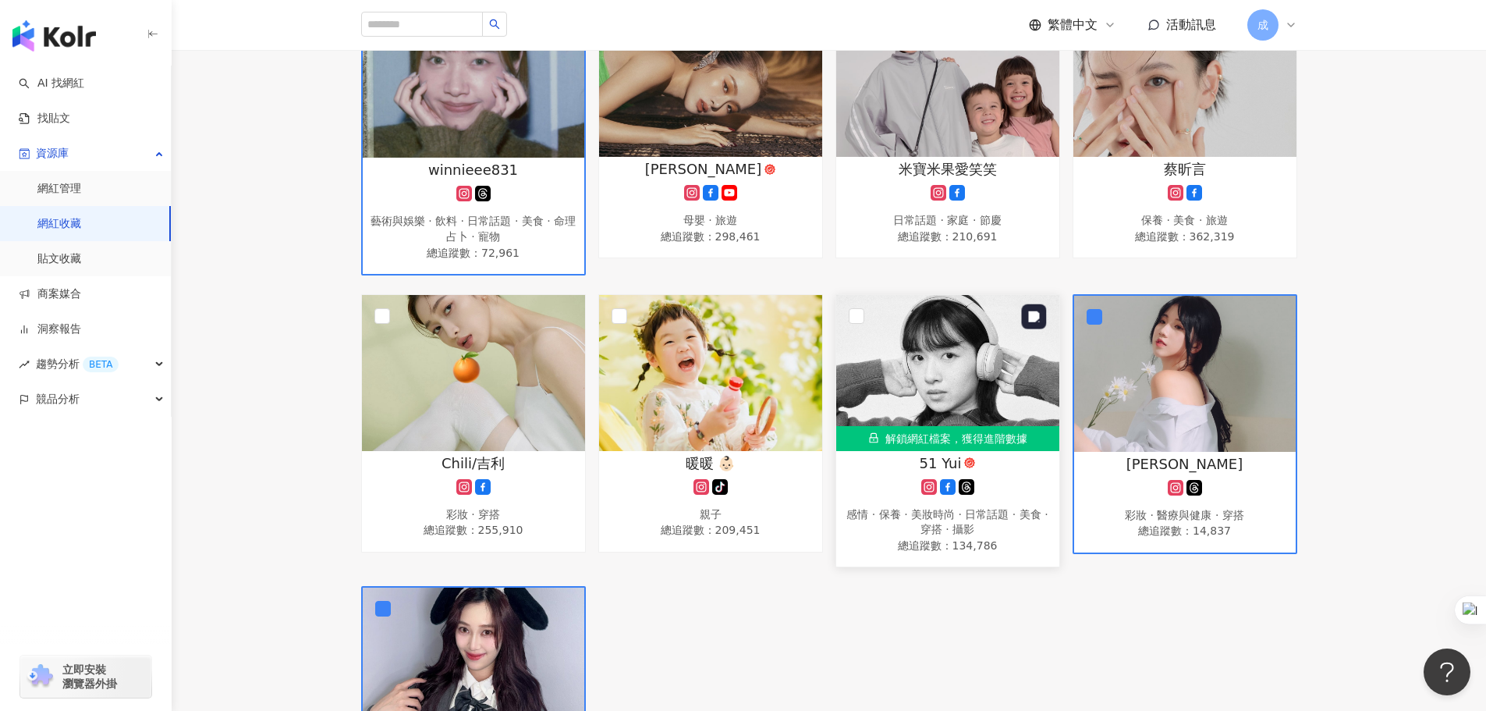
click at [949, 367] on img at bounding box center [947, 373] width 223 height 156
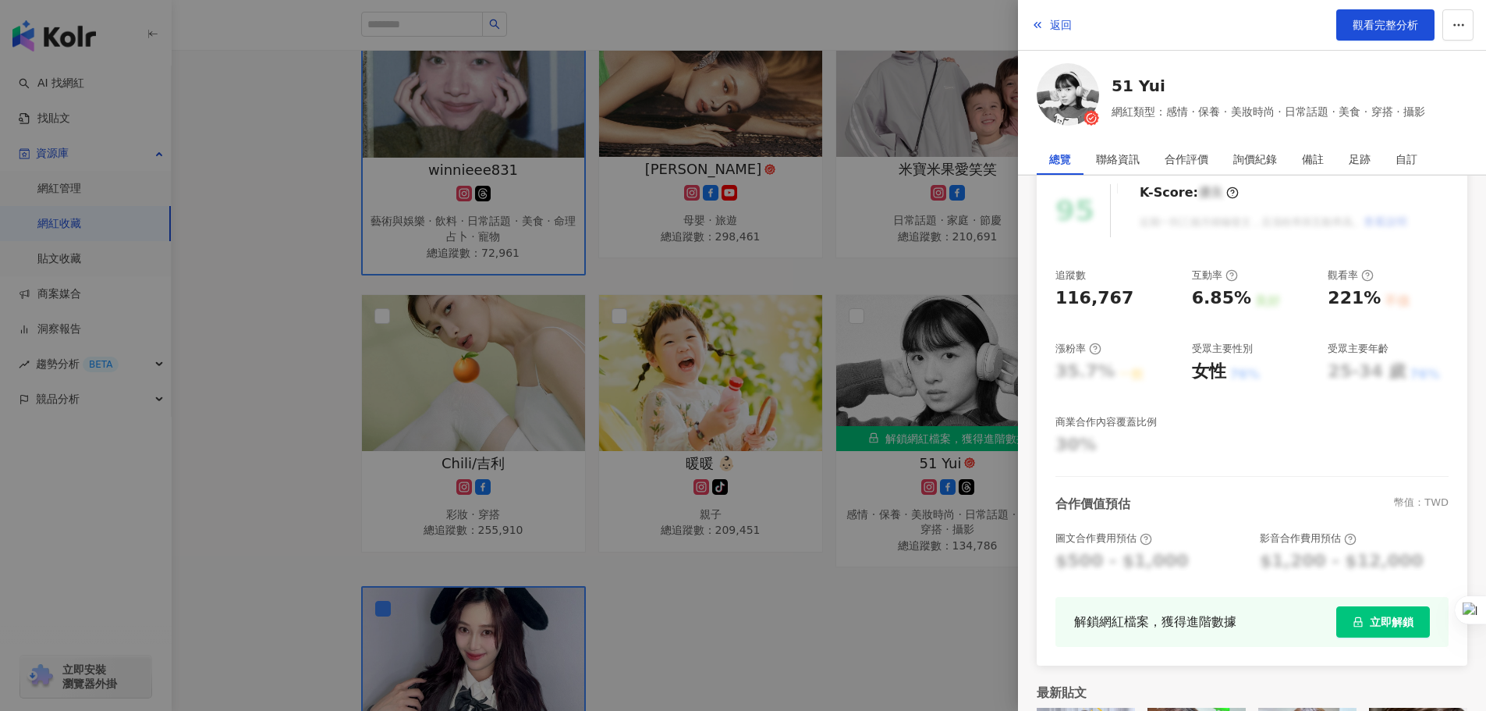
scroll to position [258, 0]
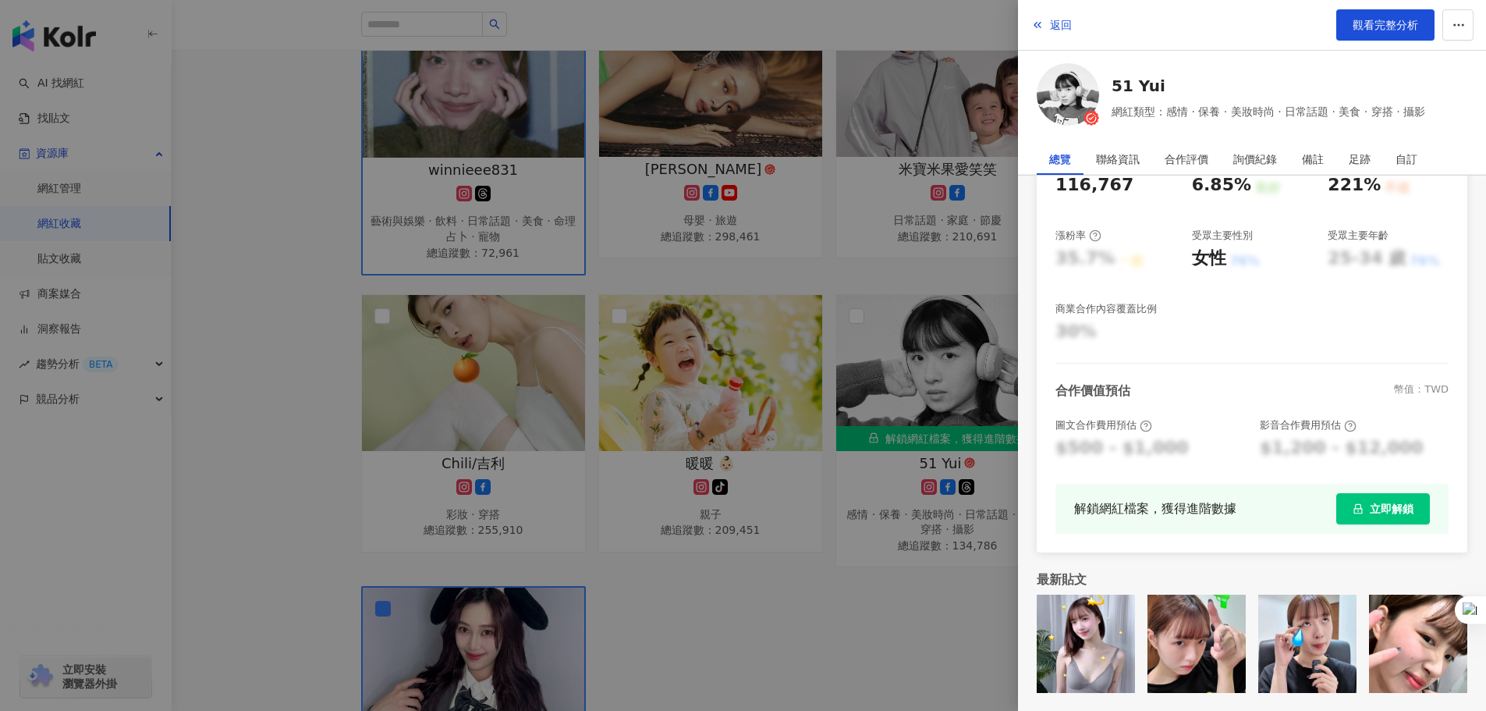
click at [1373, 507] on span "立即解鎖" at bounding box center [1392, 508] width 44 height 12
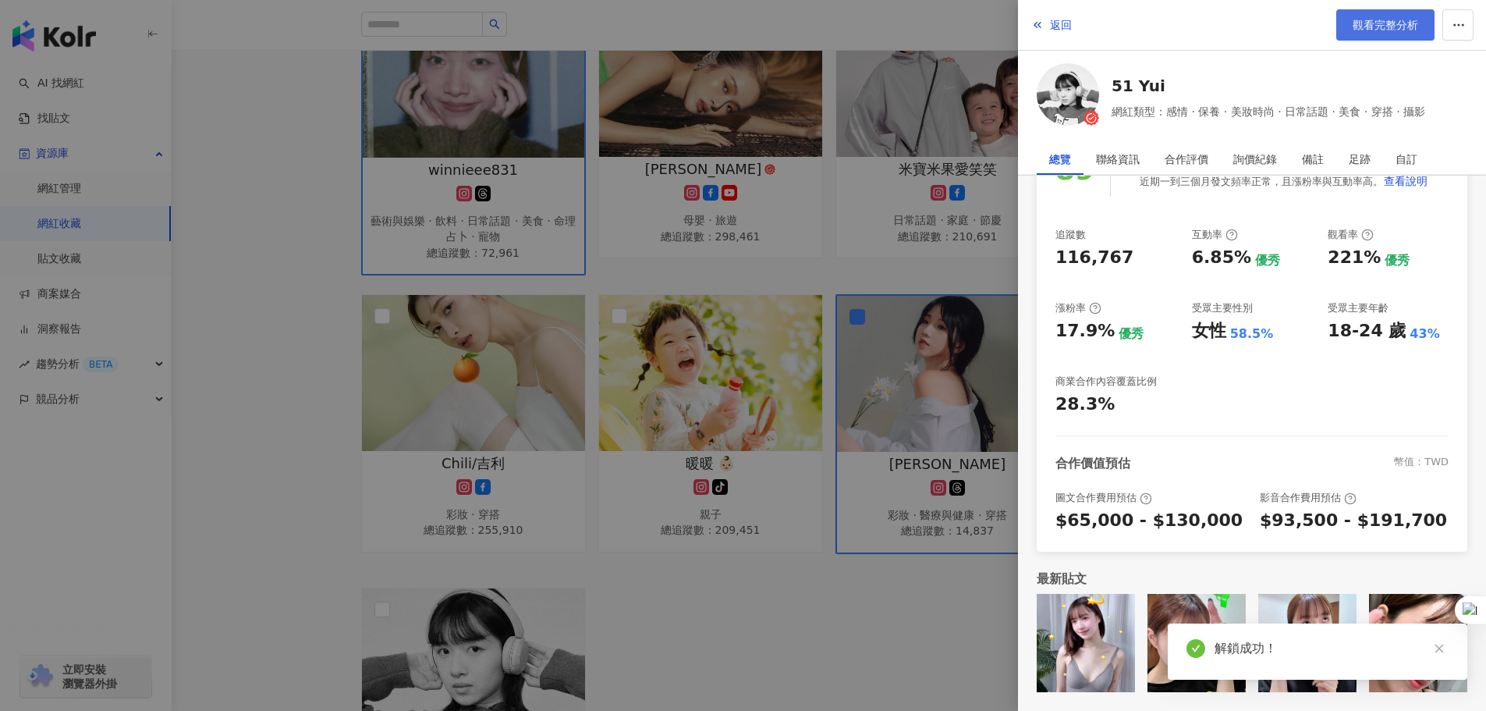
scroll to position [185, 0]
click at [1374, 31] on span "觀看完整分析" at bounding box center [1386, 25] width 66 height 12
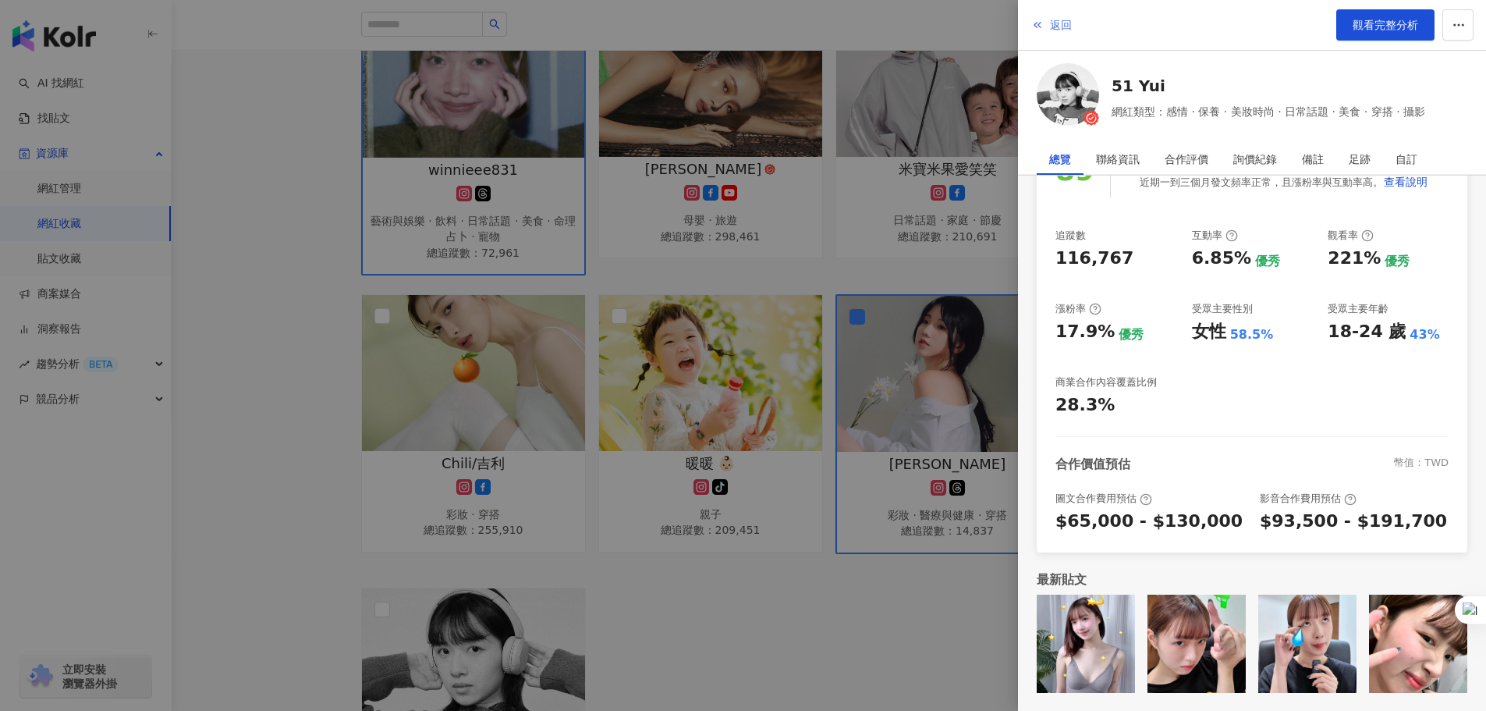
click at [1069, 20] on span "返回" at bounding box center [1061, 25] width 22 height 12
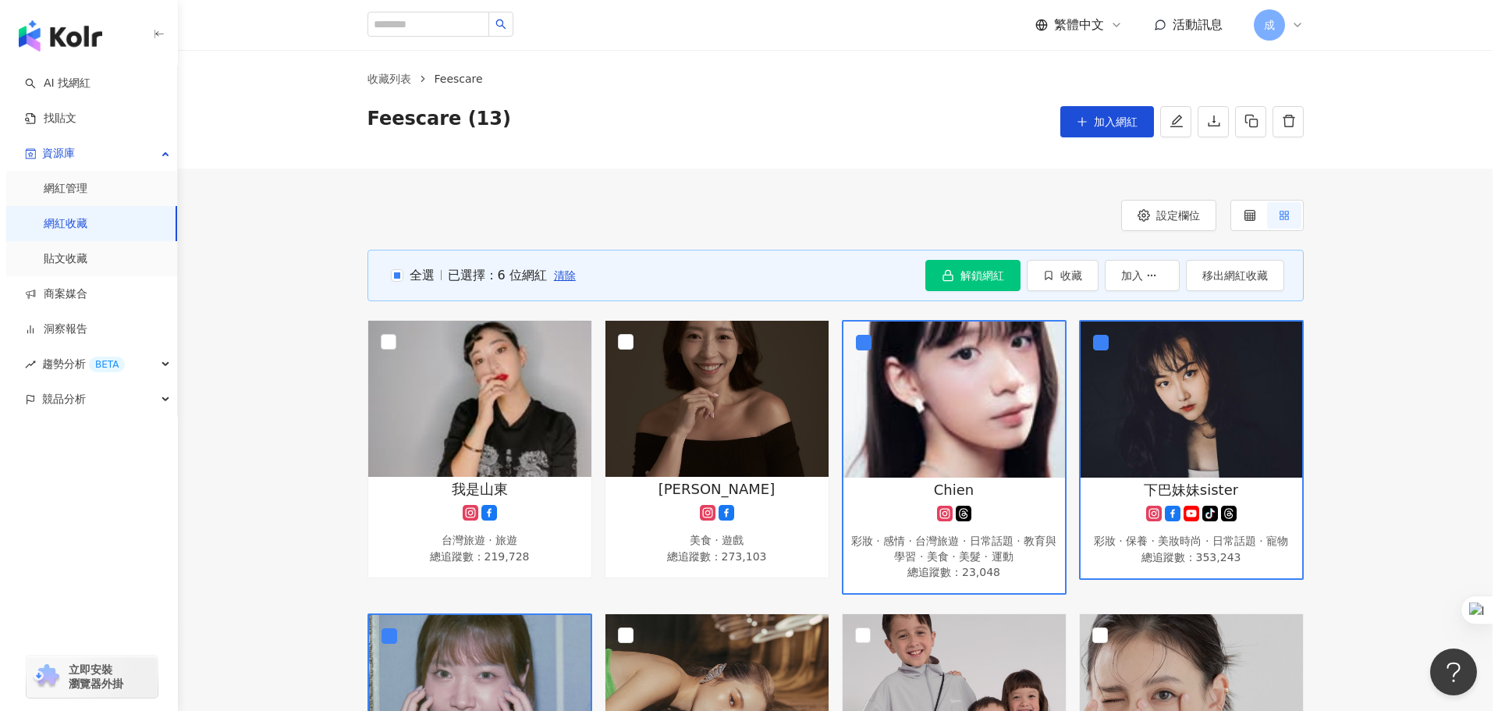
scroll to position [0, 0]
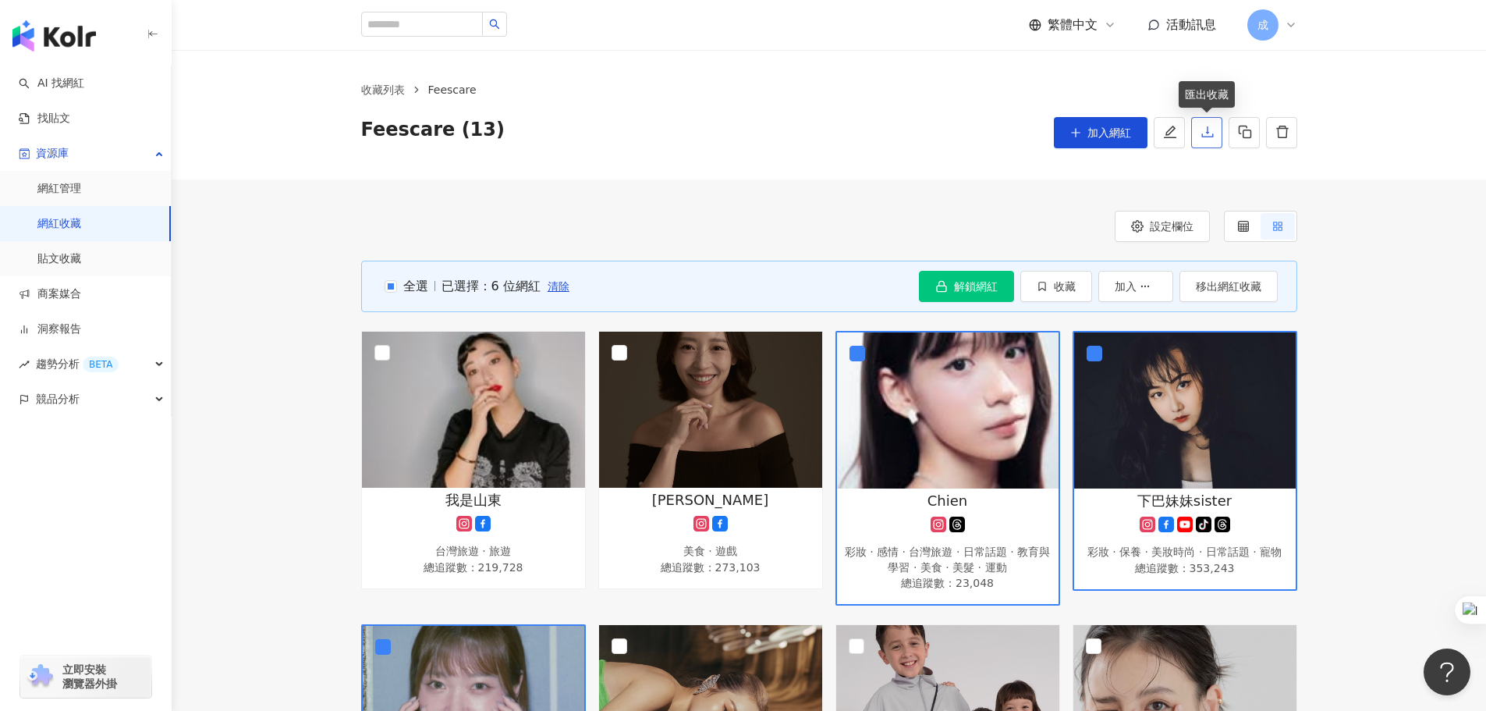
click at [1205, 130] on icon "download" at bounding box center [1208, 132] width 14 height 14
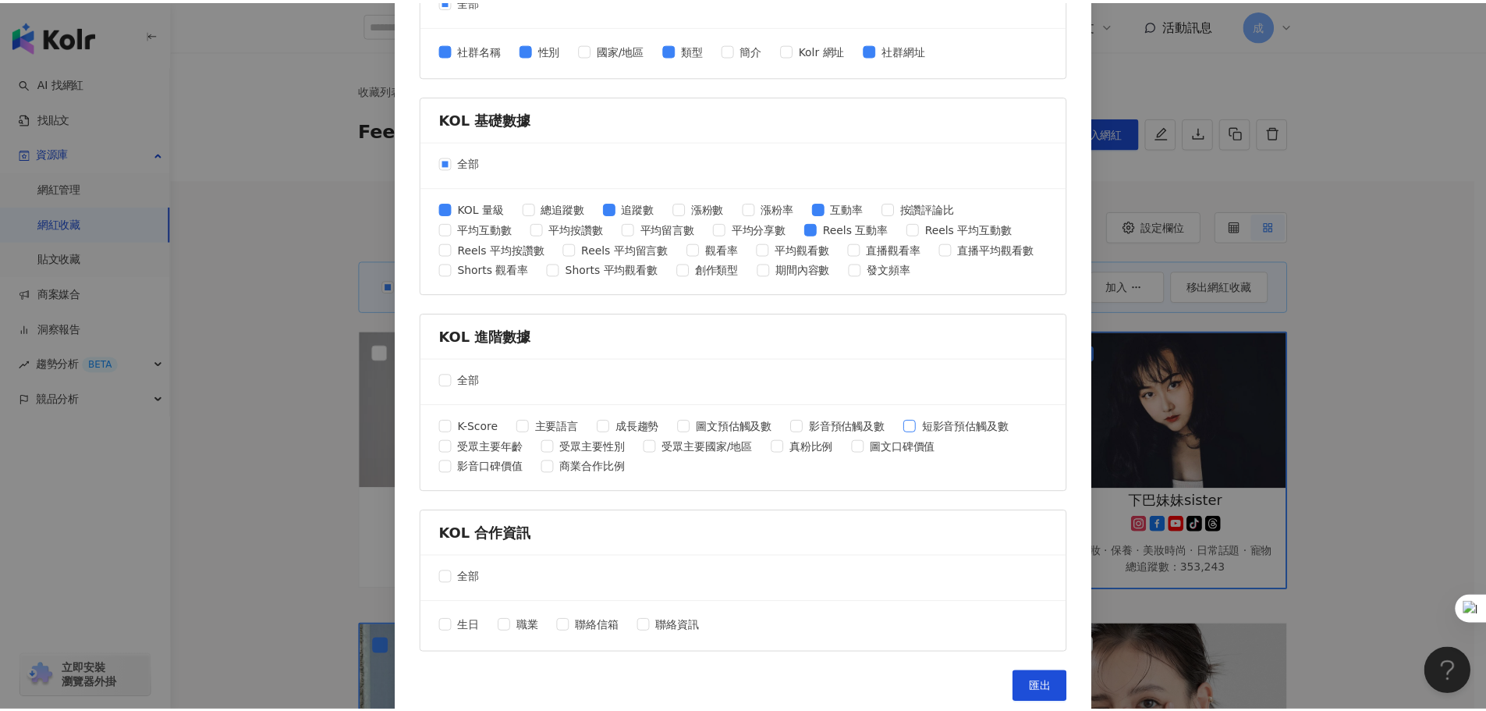
scroll to position [501, 0]
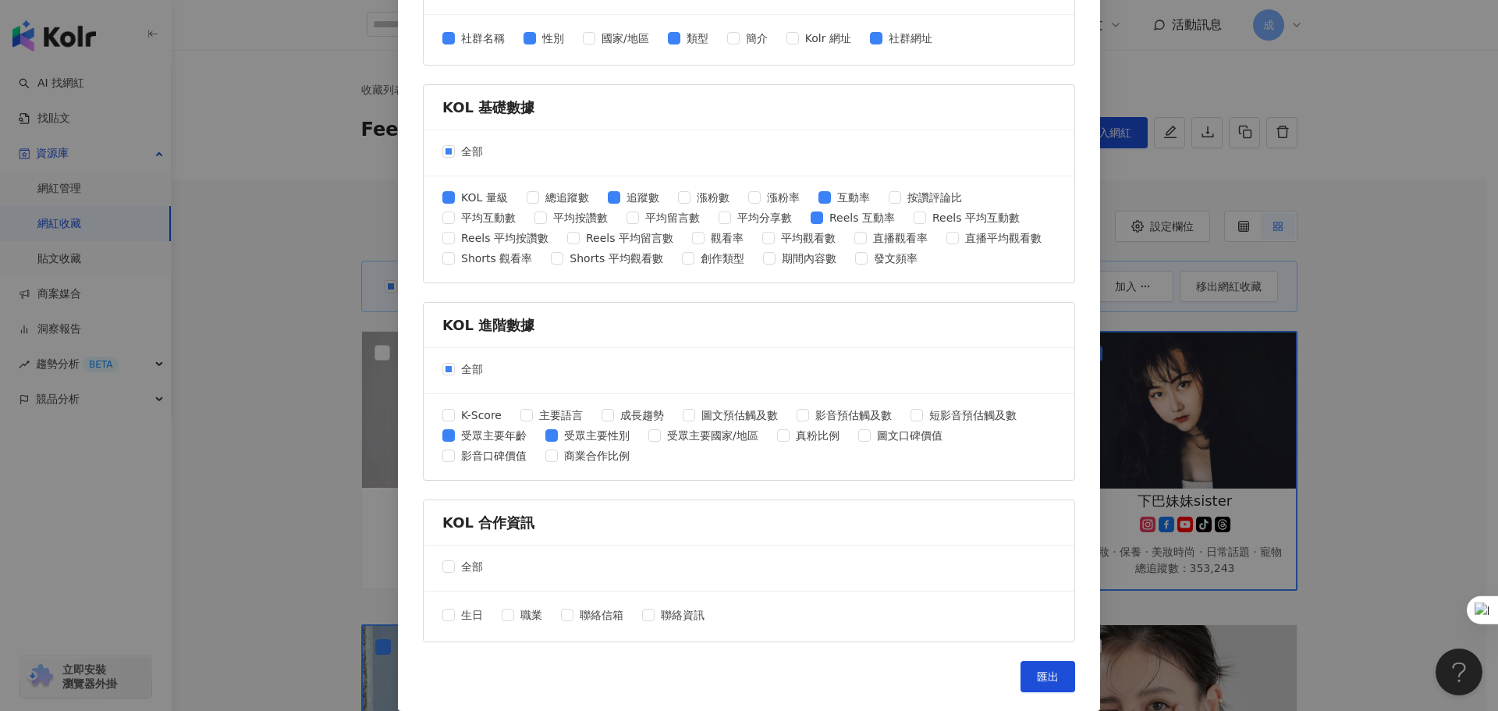
drag, startPoint x: 1031, startPoint y: 664, endPoint x: 968, endPoint y: 495, distance: 179.7
click at [1031, 664] on button "匯出" at bounding box center [1047, 676] width 55 height 31
click at [318, 116] on div "匯出收藏 請選擇您欲匯出的項目 社群平台 全部 Facebook Instagram YouTube TikTok X 數據時間 全部 近三個月 近六個月 K…" at bounding box center [749, 355] width 1498 height 711
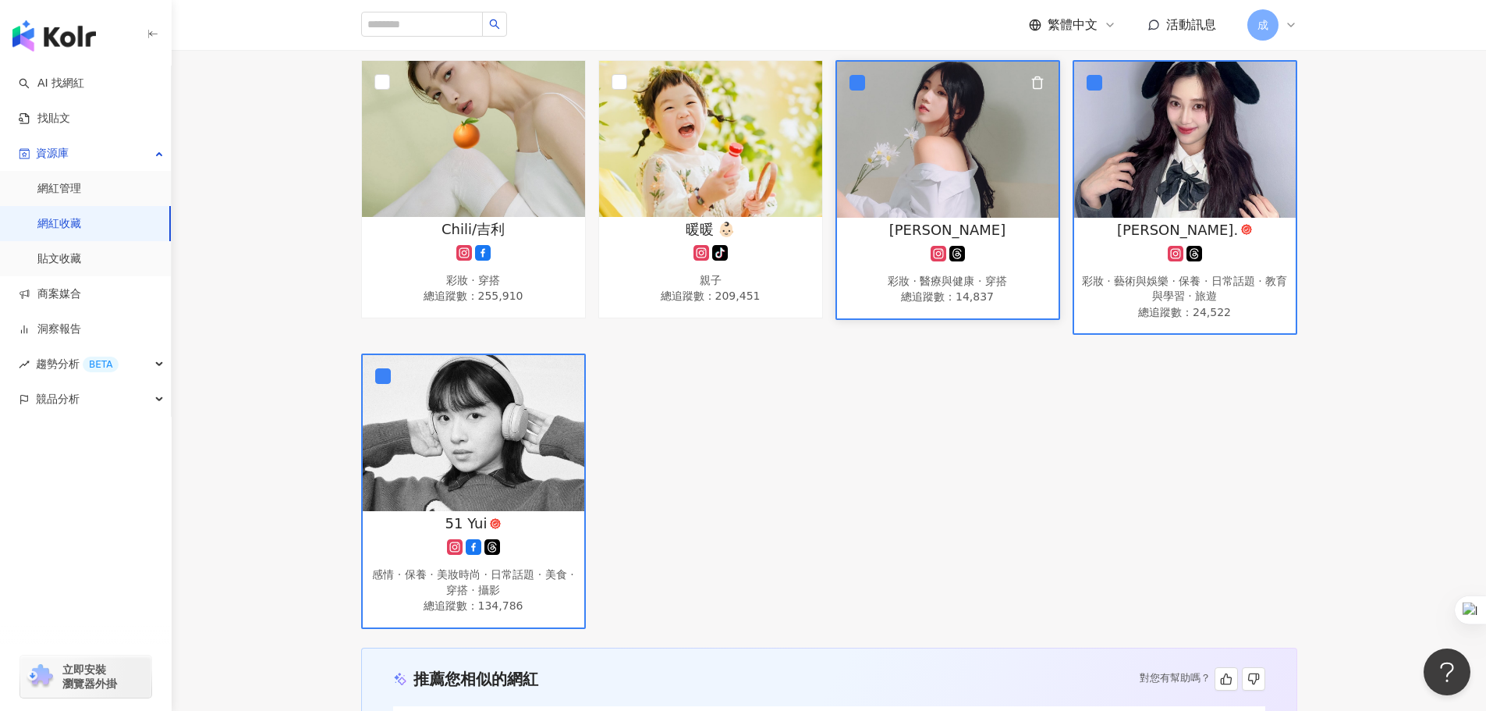
scroll to position [468, 0]
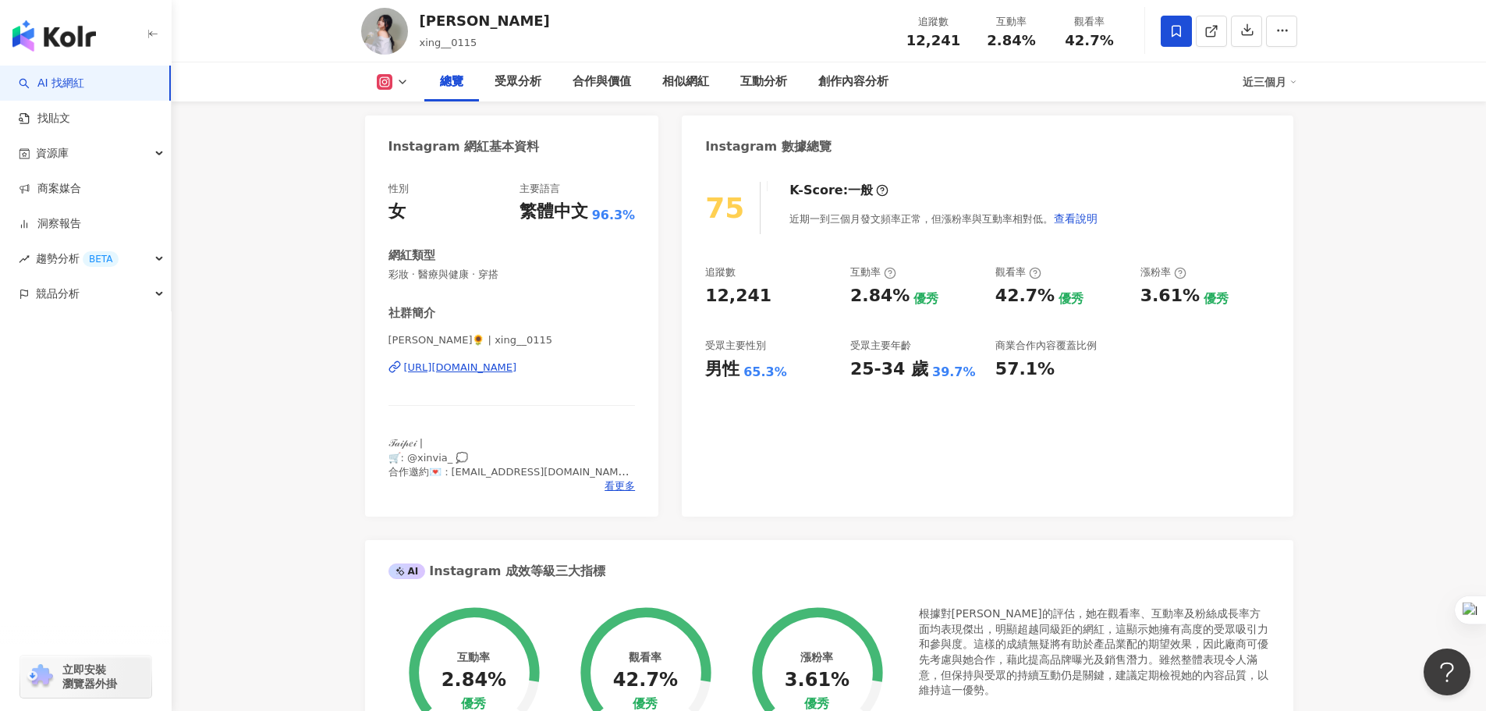
scroll to position [78, 0]
